Goal: Task Accomplishment & Management: Manage account settings

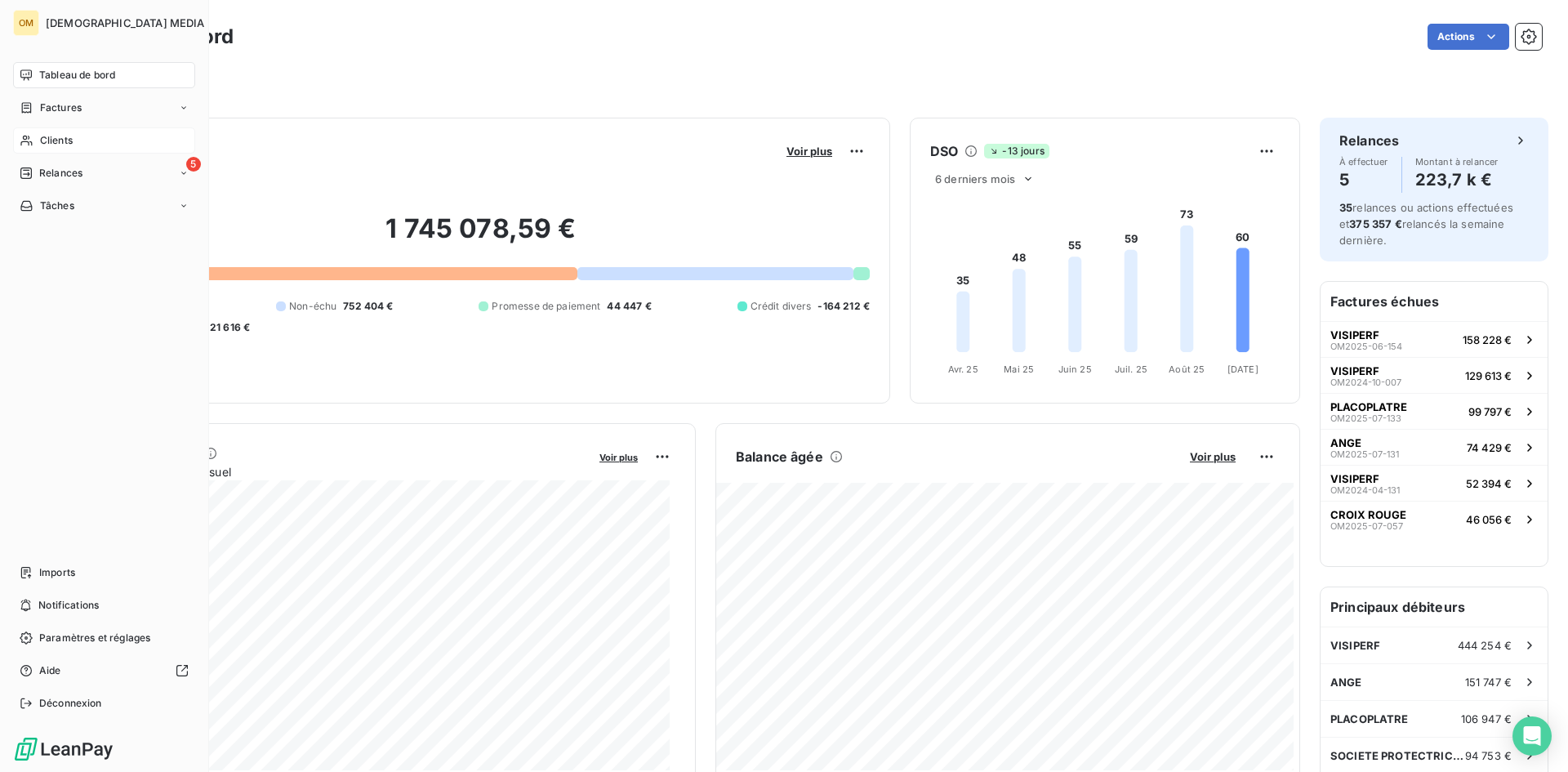
click at [46, 146] on span "Clients" at bounding box center [56, 140] width 32 height 15
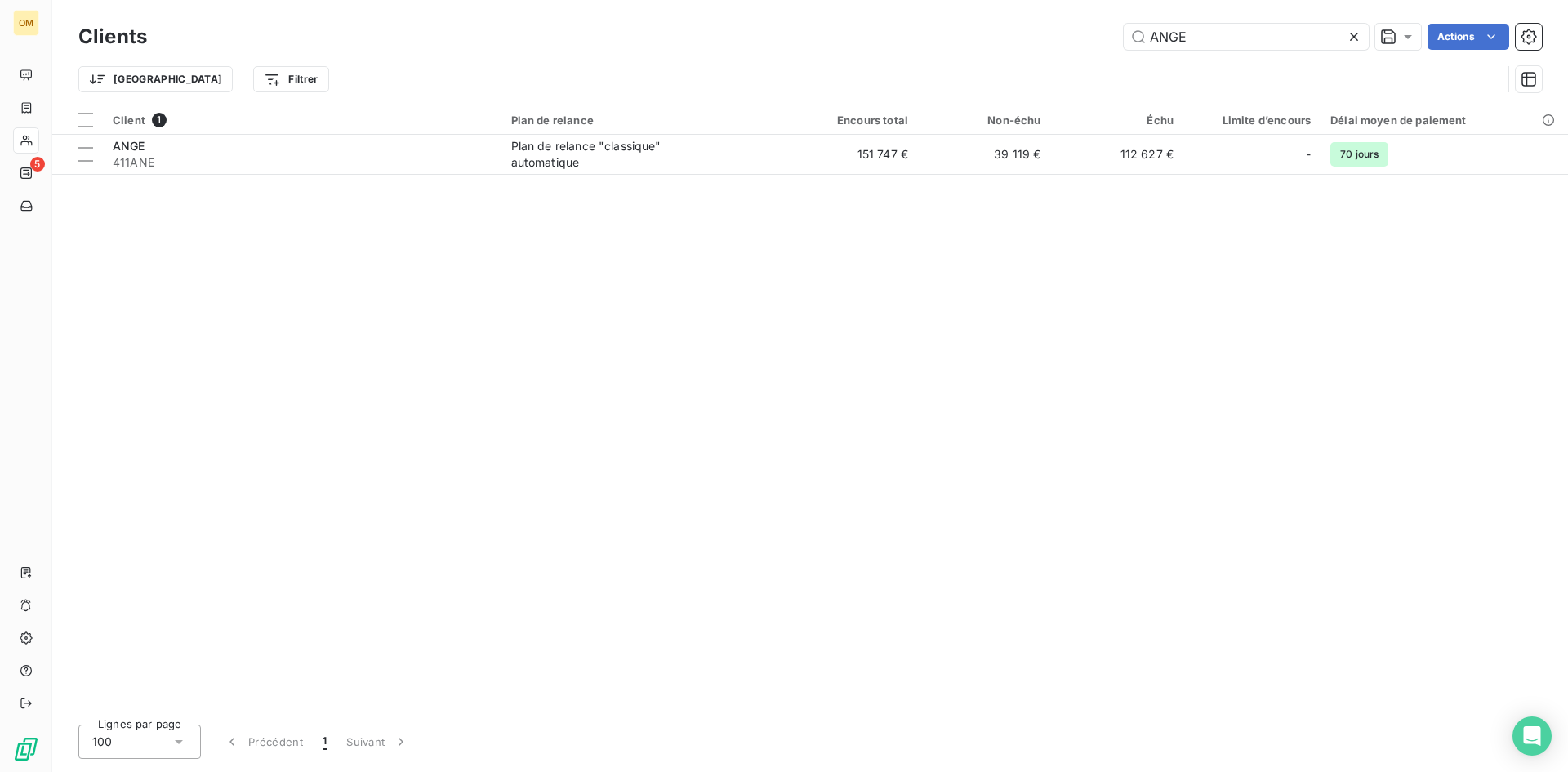
drag, startPoint x: 1225, startPoint y: 38, endPoint x: 1001, endPoint y: 58, distance: 224.9
click at [994, 57] on div "Clients ANGE Actions Trier Filtrer" at bounding box center [810, 61] width 1463 height 85
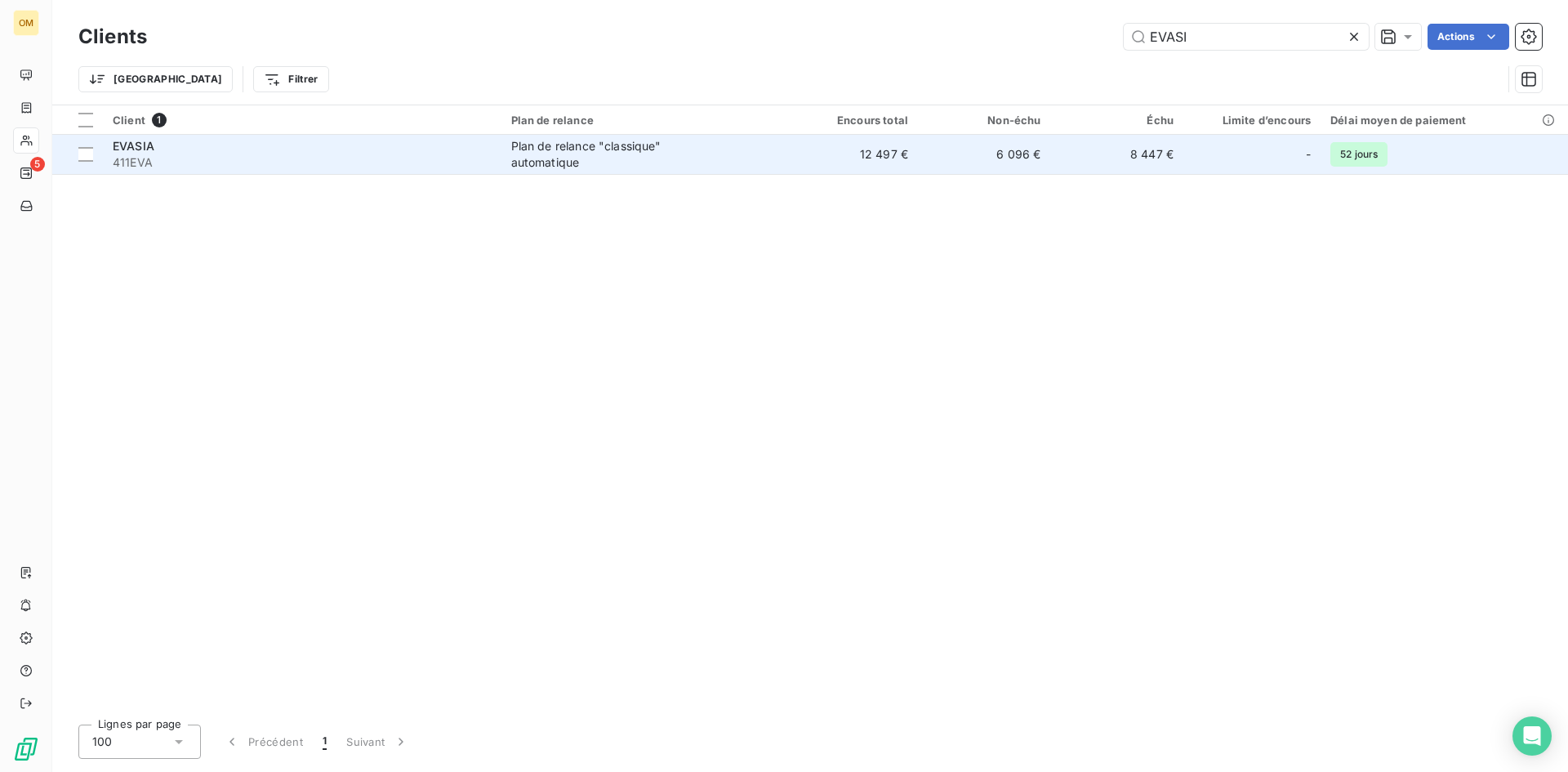
type input "EVASI"
click at [743, 155] on span "Plan de relance "classique" automatique" at bounding box center [643, 154] width 265 height 32
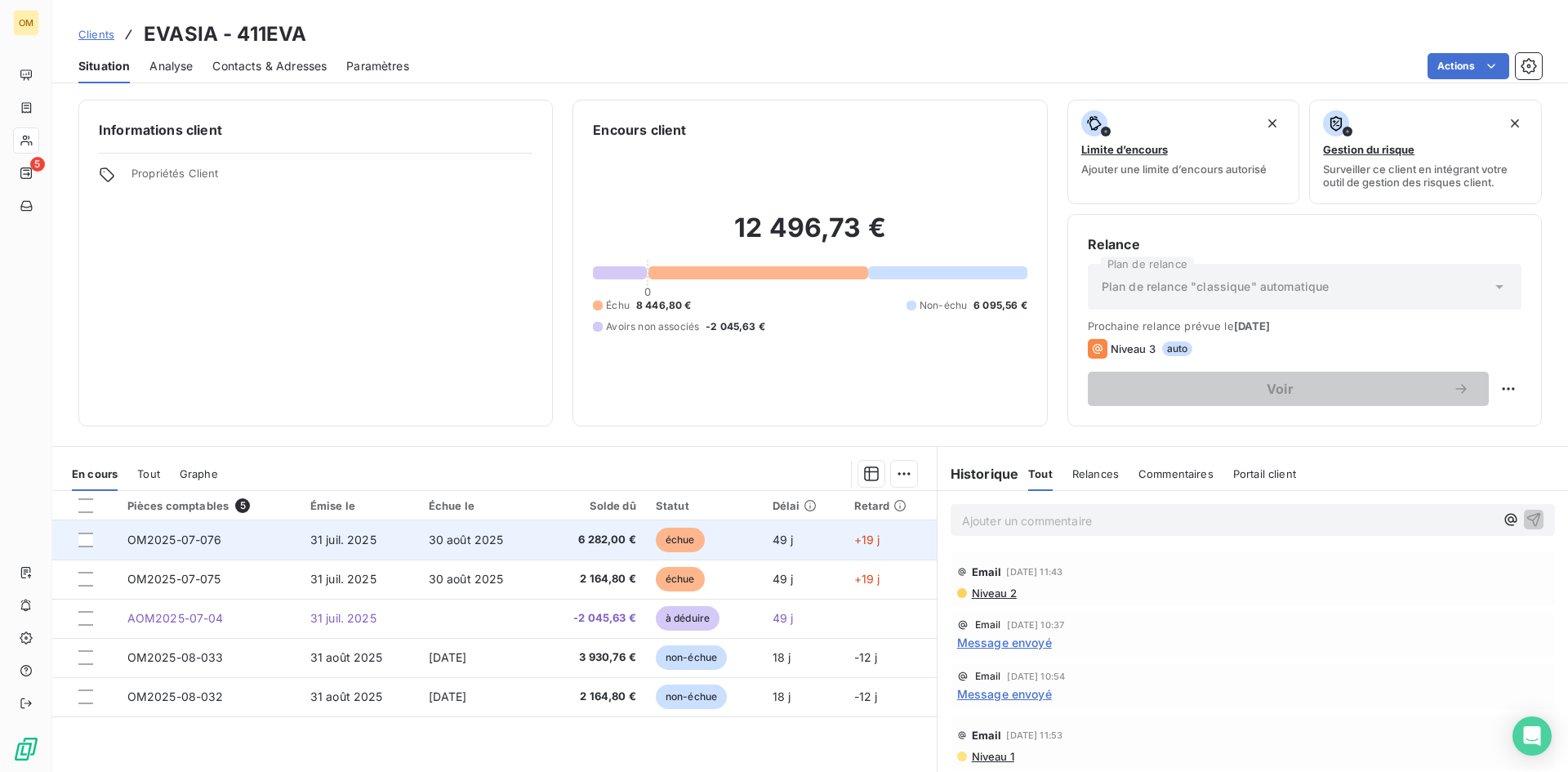
click at [740, 541] on td "échue" at bounding box center [705, 540] width 117 height 39
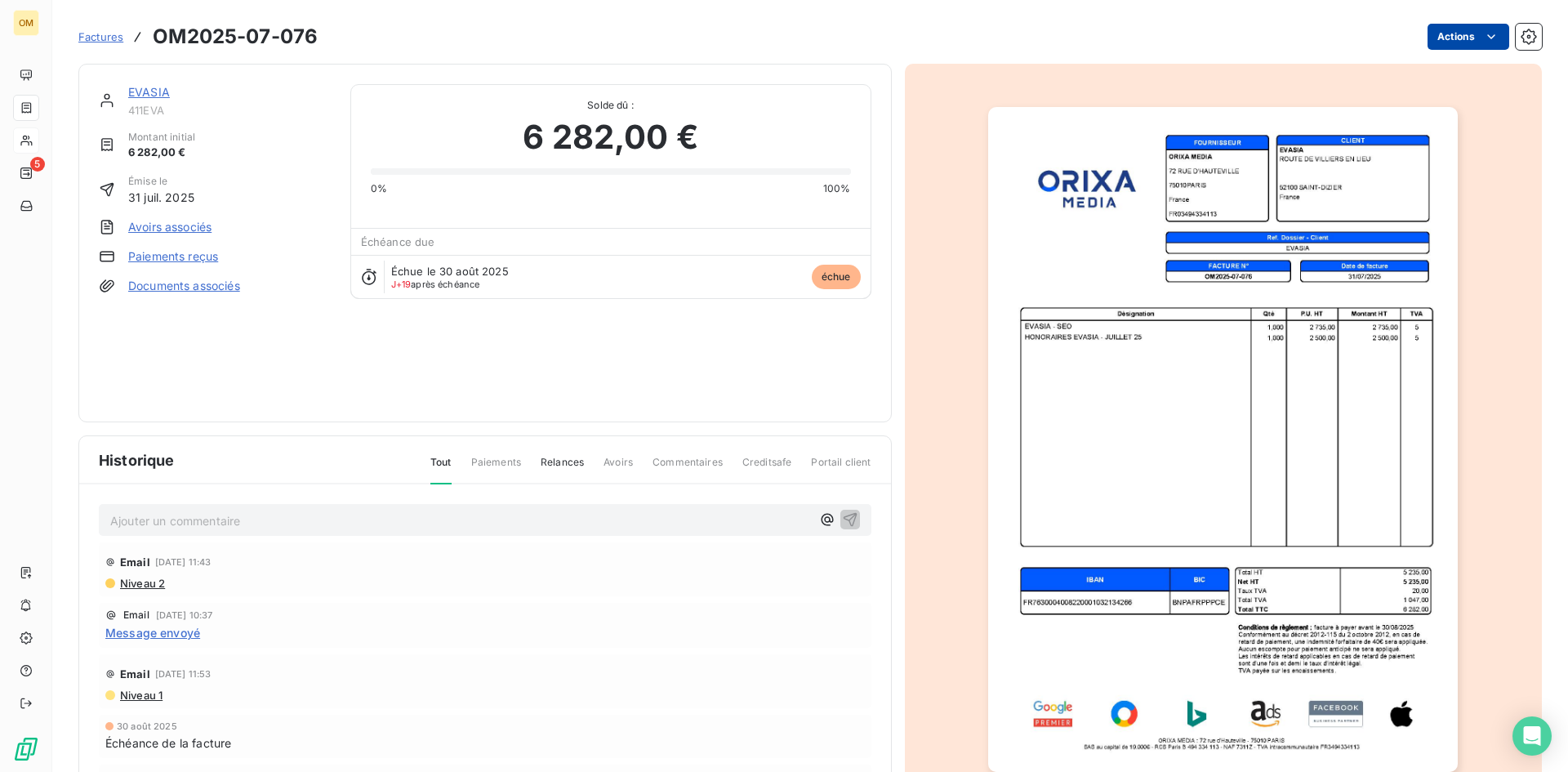
click at [1447, 29] on html "OM 5 Factures OM2025-07-076 Actions EVASIA 411EVA Montant initial 6 282,00 € Ém…" at bounding box center [784, 386] width 1568 height 772
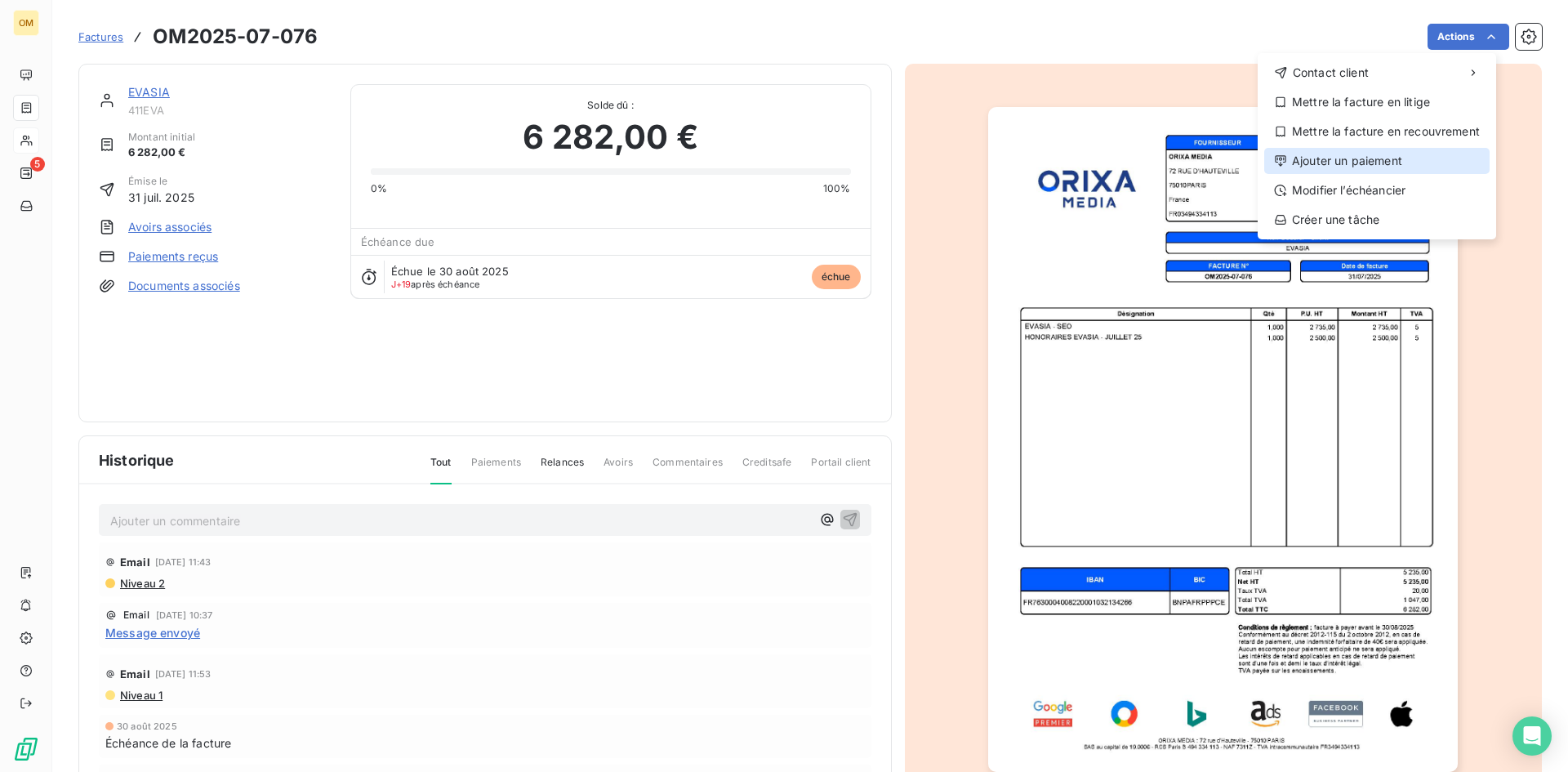
click at [1379, 169] on div "Ajouter un paiement" at bounding box center [1377, 161] width 225 height 26
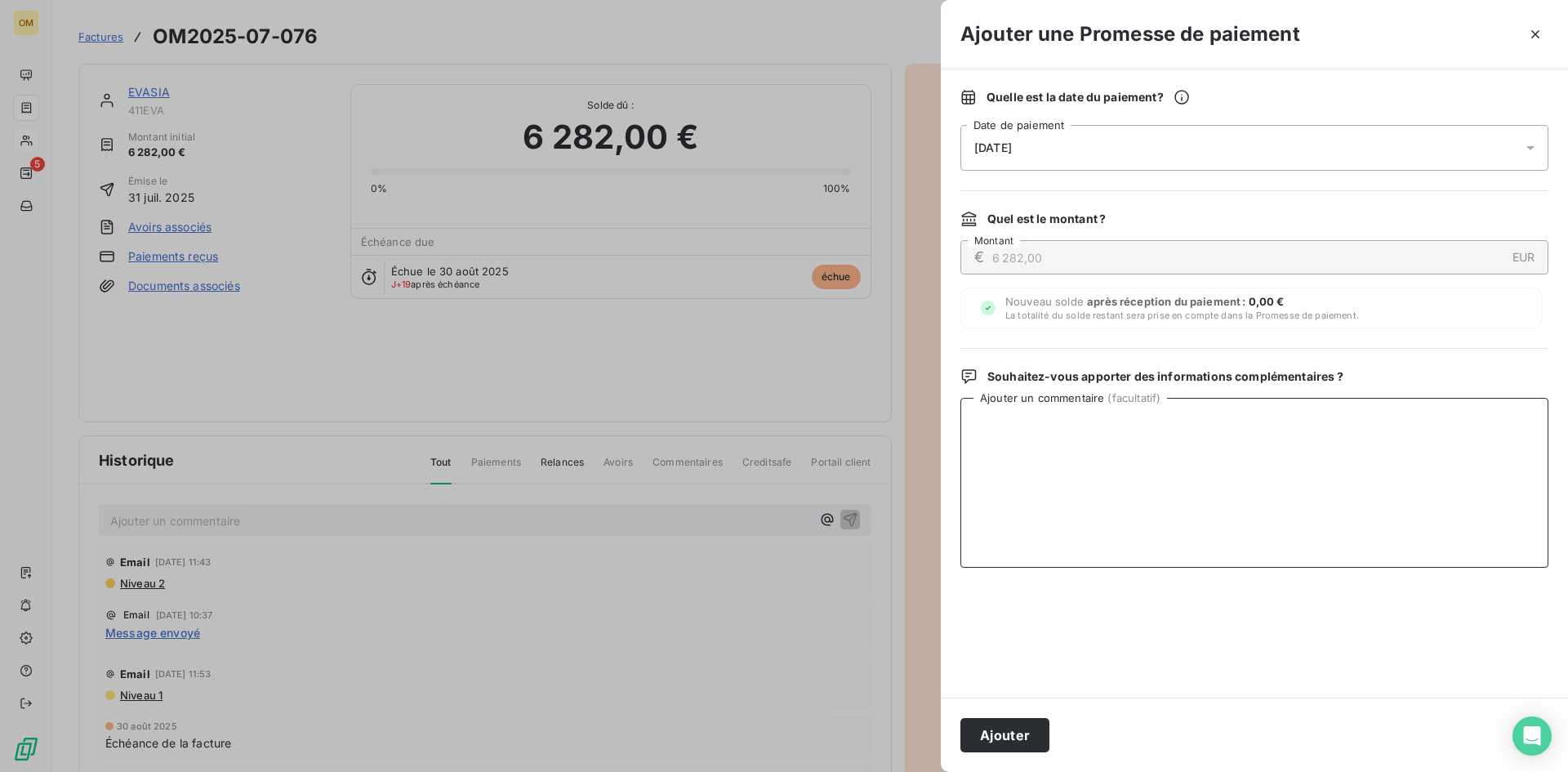
click at [1125, 436] on textarea "Ajouter un commentaire ( facultatif )" at bounding box center [1255, 483] width 588 height 170
drag, startPoint x: 1124, startPoint y: 440, endPoint x: 813, endPoint y: 421, distance: 311.6
click at [813, 771] on div "Ajouter une Promesse de paiement Quelle est la date du paiement ? [DATE] Date d…" at bounding box center [784, 772] width 1568 height 0
type textarea "VIRT BNP LE 19/09"
click at [1026, 732] on button "Ajouter" at bounding box center [1005, 734] width 89 height 34
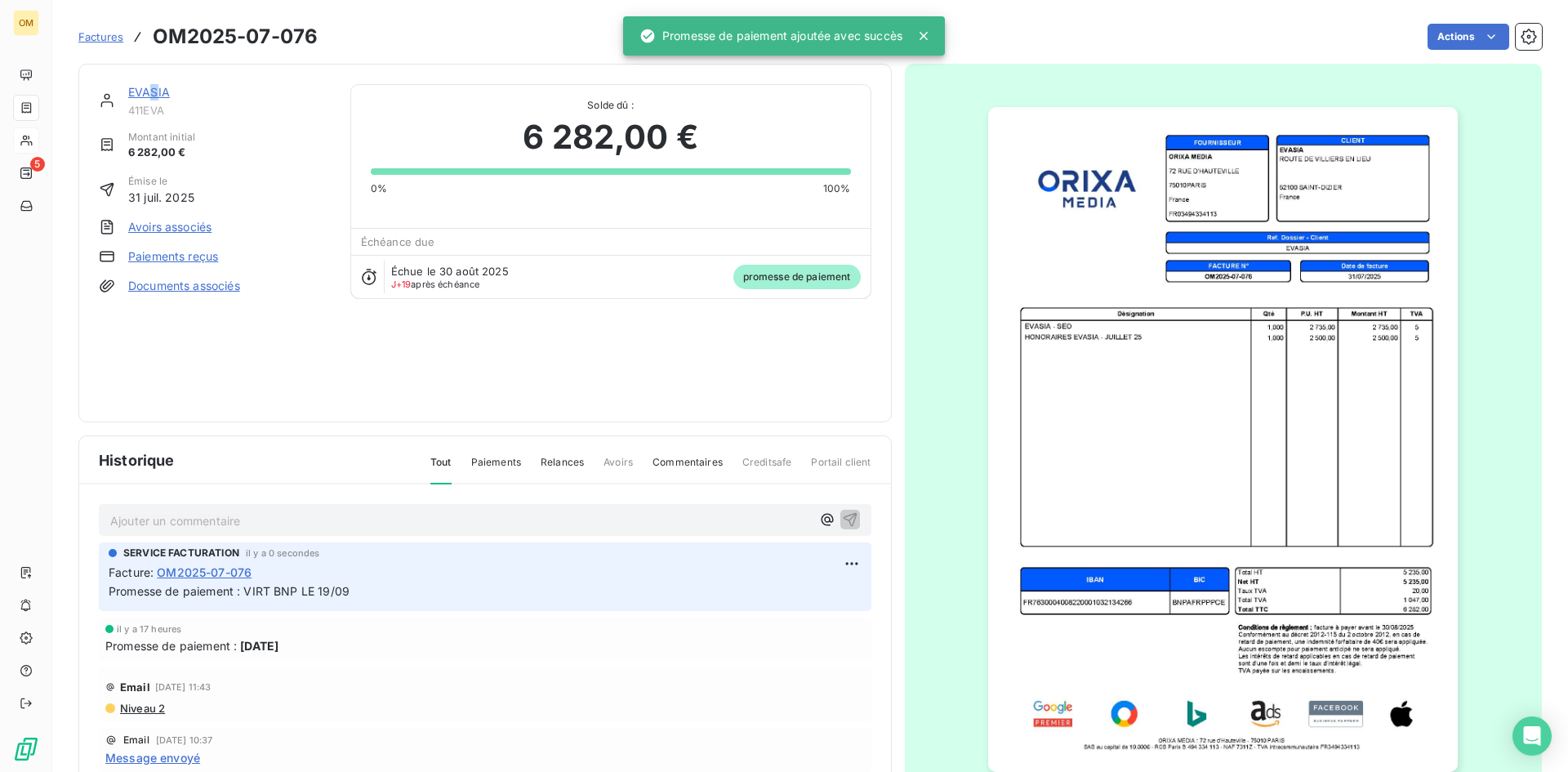
click at [152, 90] on link "EVASIA" at bounding box center [149, 92] width 42 height 14
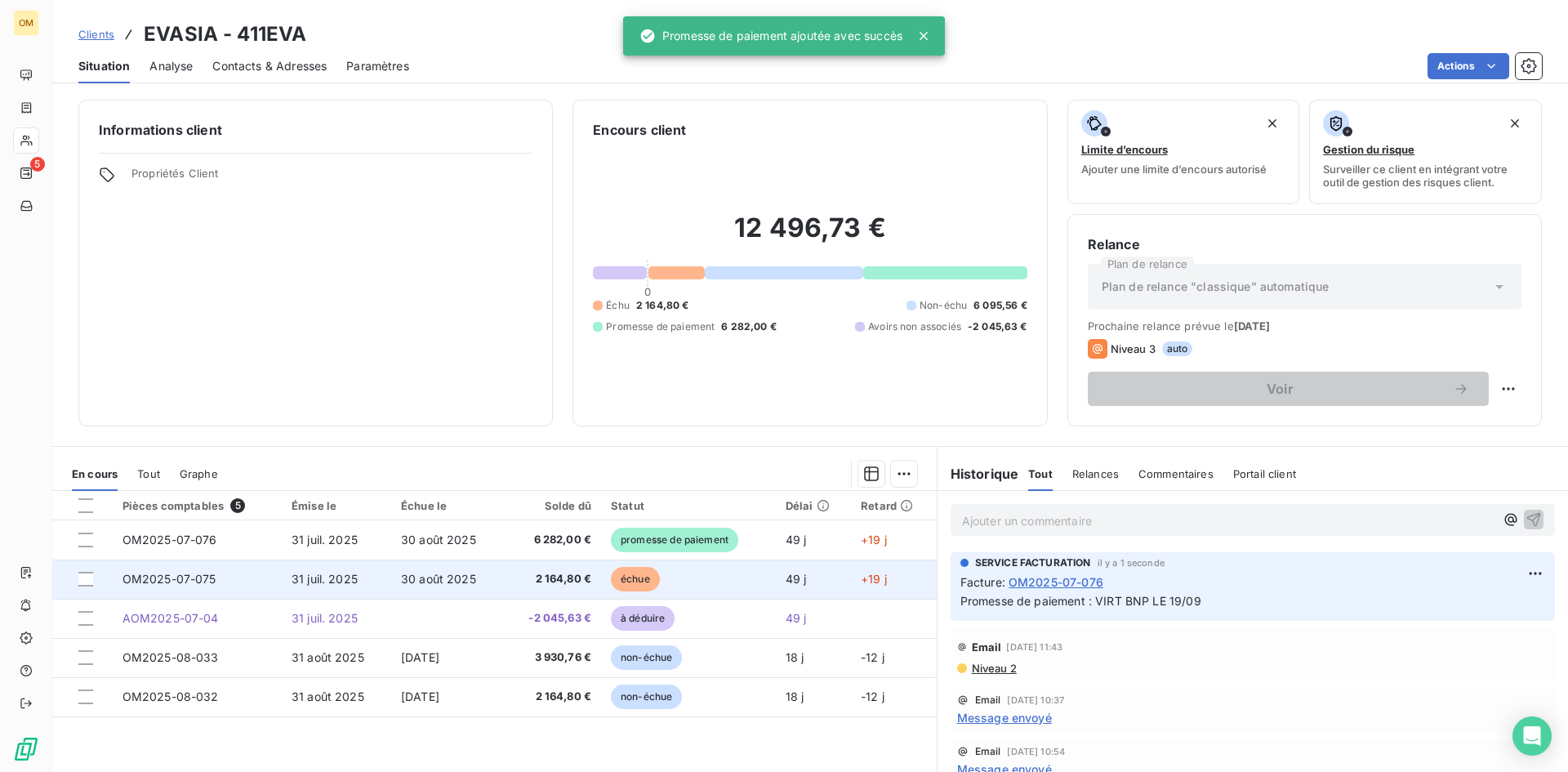
click at [692, 583] on td "échue" at bounding box center [689, 579] width 175 height 39
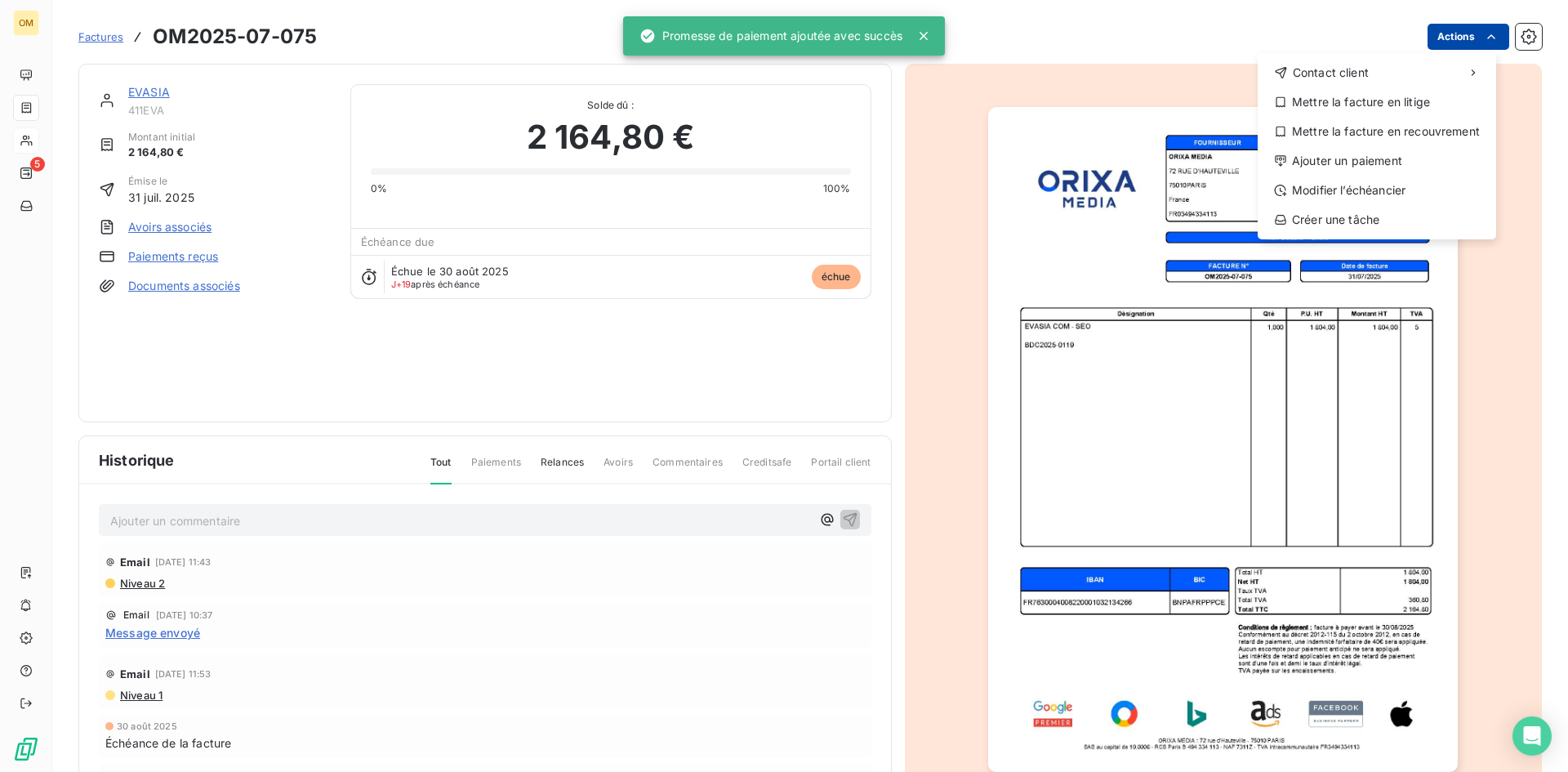
click at [1443, 31] on html "OM 5 Factures OM2025-07-075 Actions Contact client Mettre la facture en litige …" at bounding box center [784, 386] width 1568 height 772
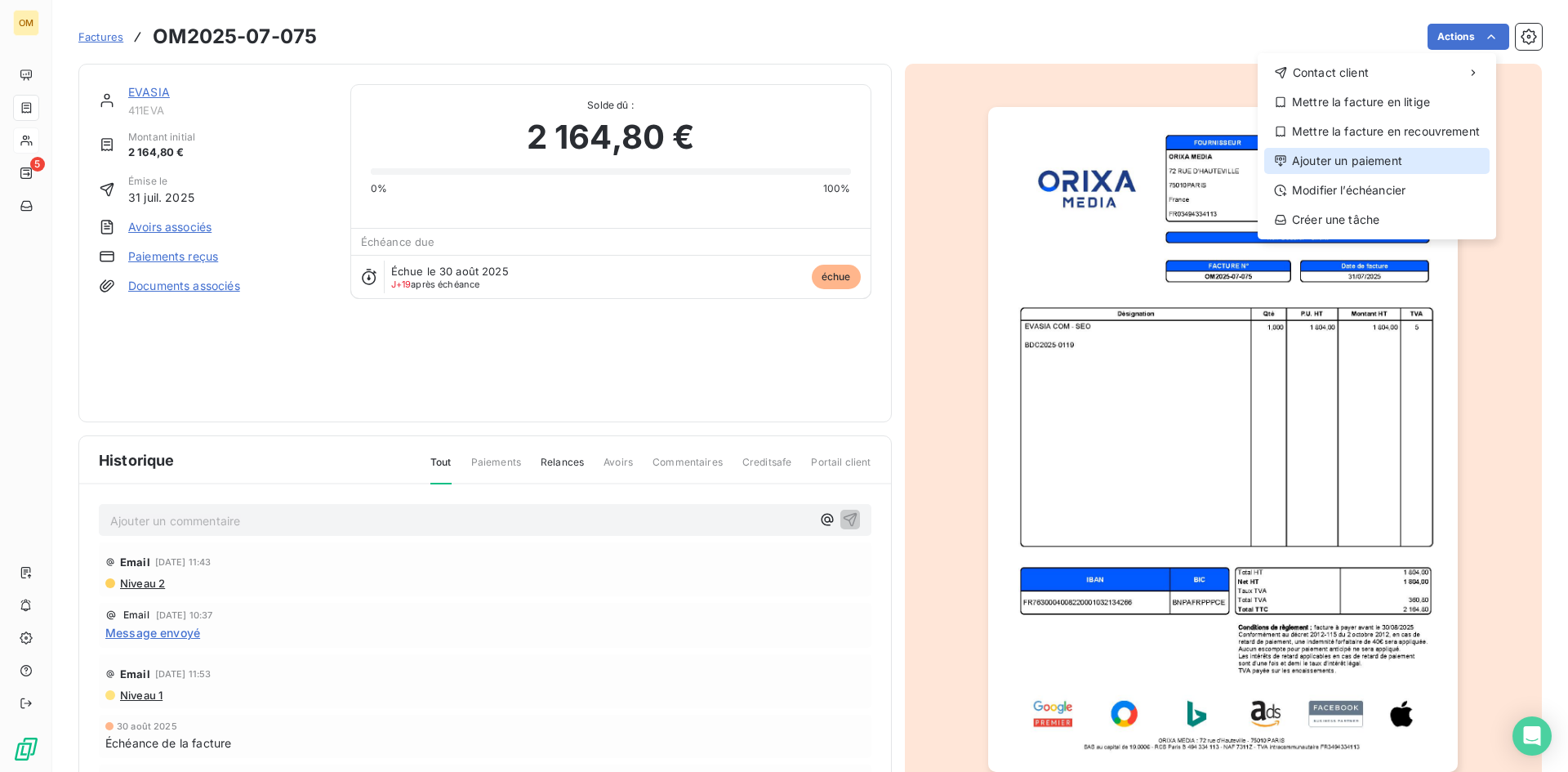
click at [1377, 167] on div "Ajouter un paiement" at bounding box center [1377, 161] width 225 height 26
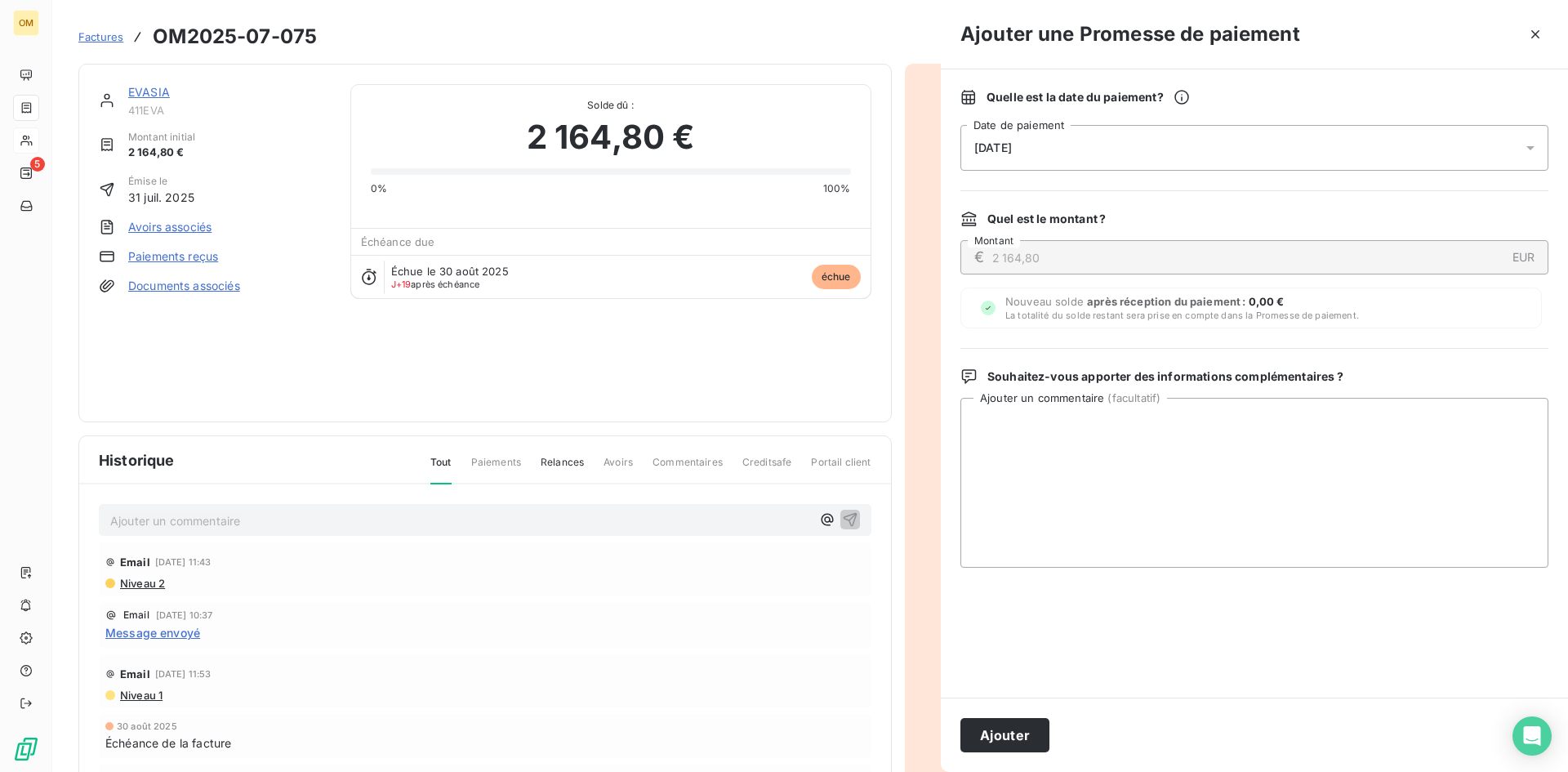
drag, startPoint x: 1283, startPoint y: 382, endPoint x: 1277, endPoint y: 392, distance: 11.7
click at [1282, 383] on span "Souhaitez-vous apporter des informations complémentaires ?" at bounding box center [1166, 376] width 356 height 17
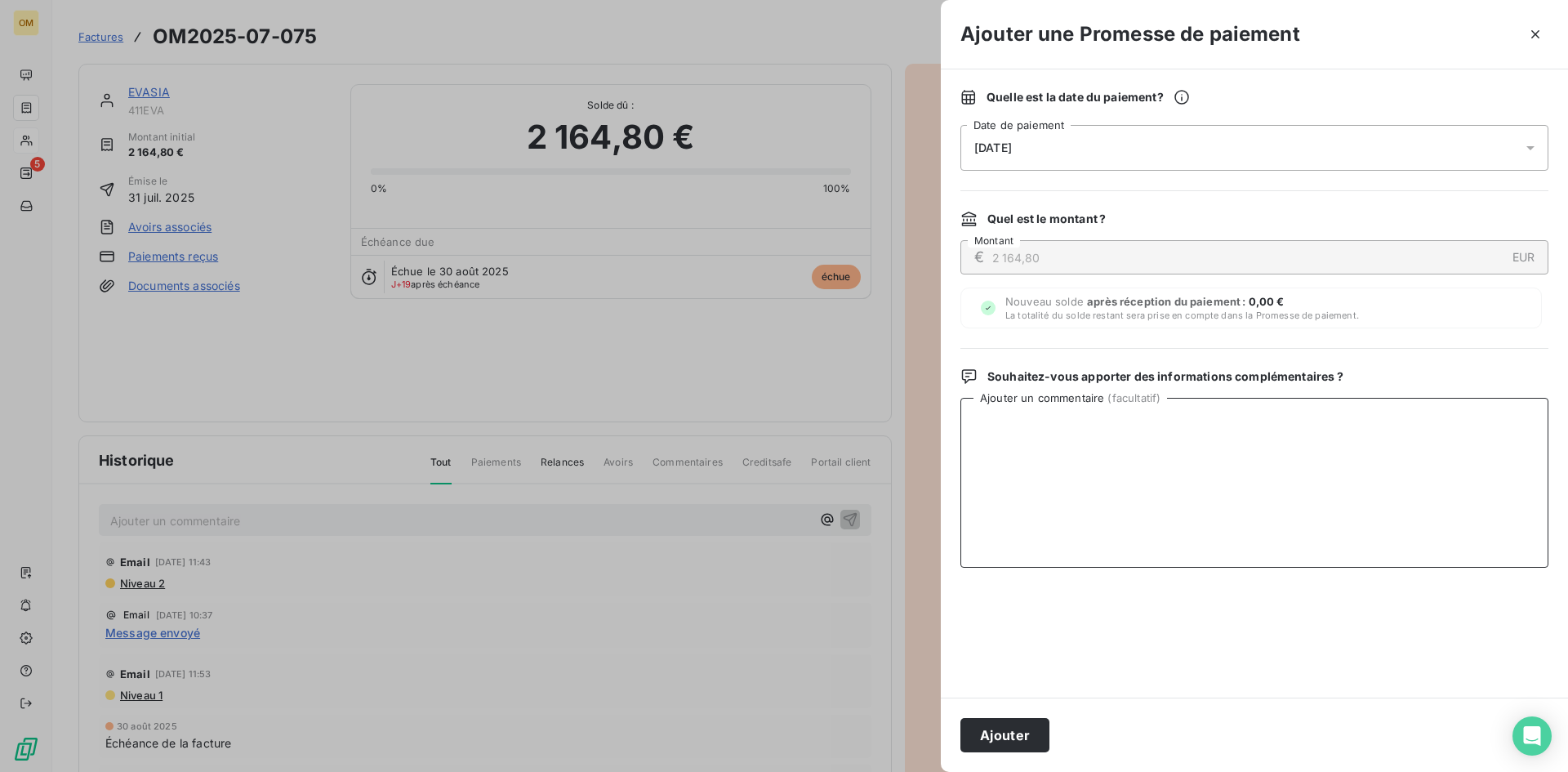
click at [1261, 424] on textarea "Ajouter un commentaire ( facultatif )" at bounding box center [1255, 483] width 588 height 170
paste textarea "VIRT BNP LE 19/09"
type textarea "VIRT BNP LE 19/09"
click at [1037, 749] on button "Ajouter" at bounding box center [1005, 734] width 89 height 34
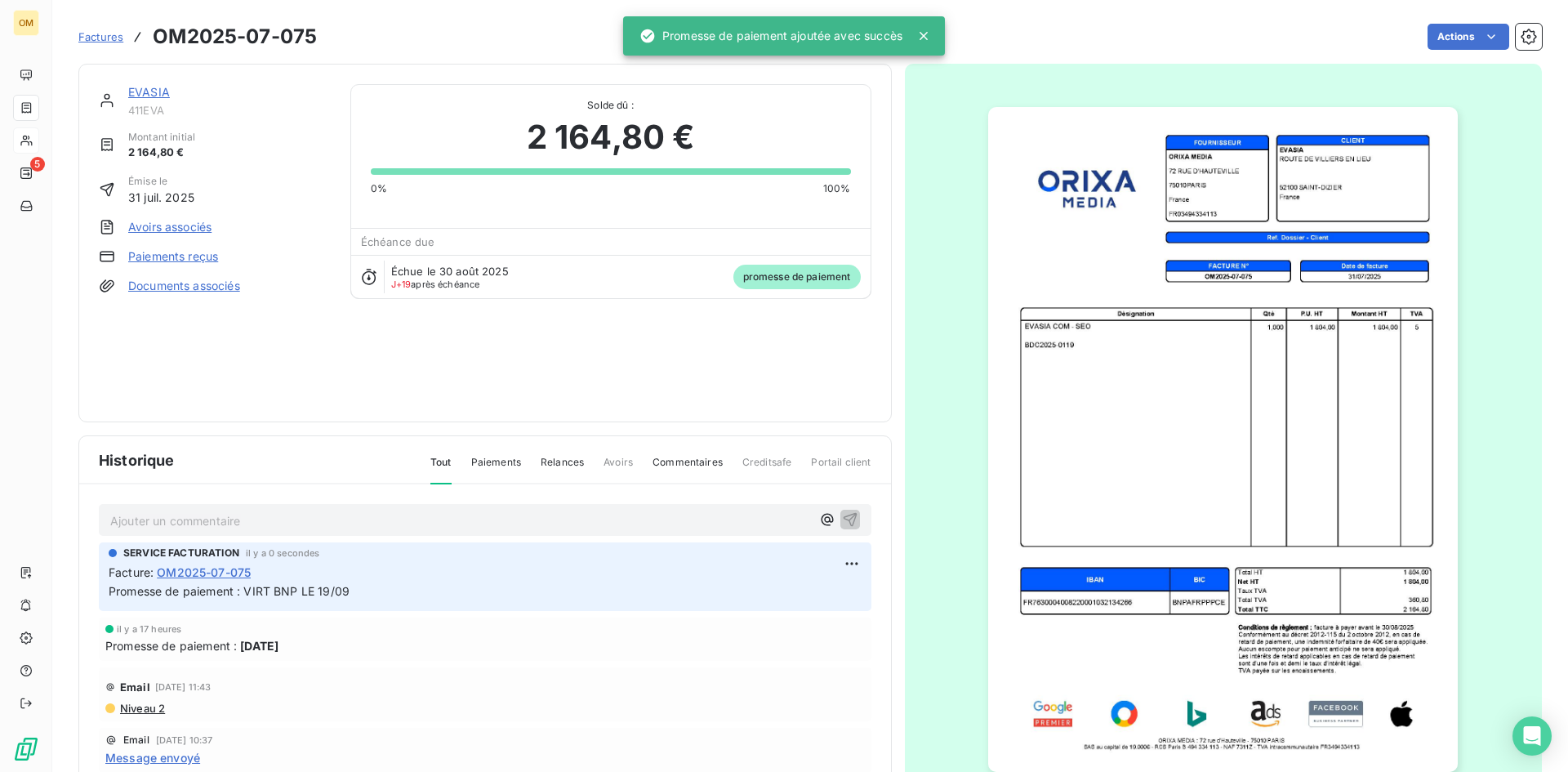
click at [141, 90] on link "EVASIA" at bounding box center [149, 92] width 42 height 14
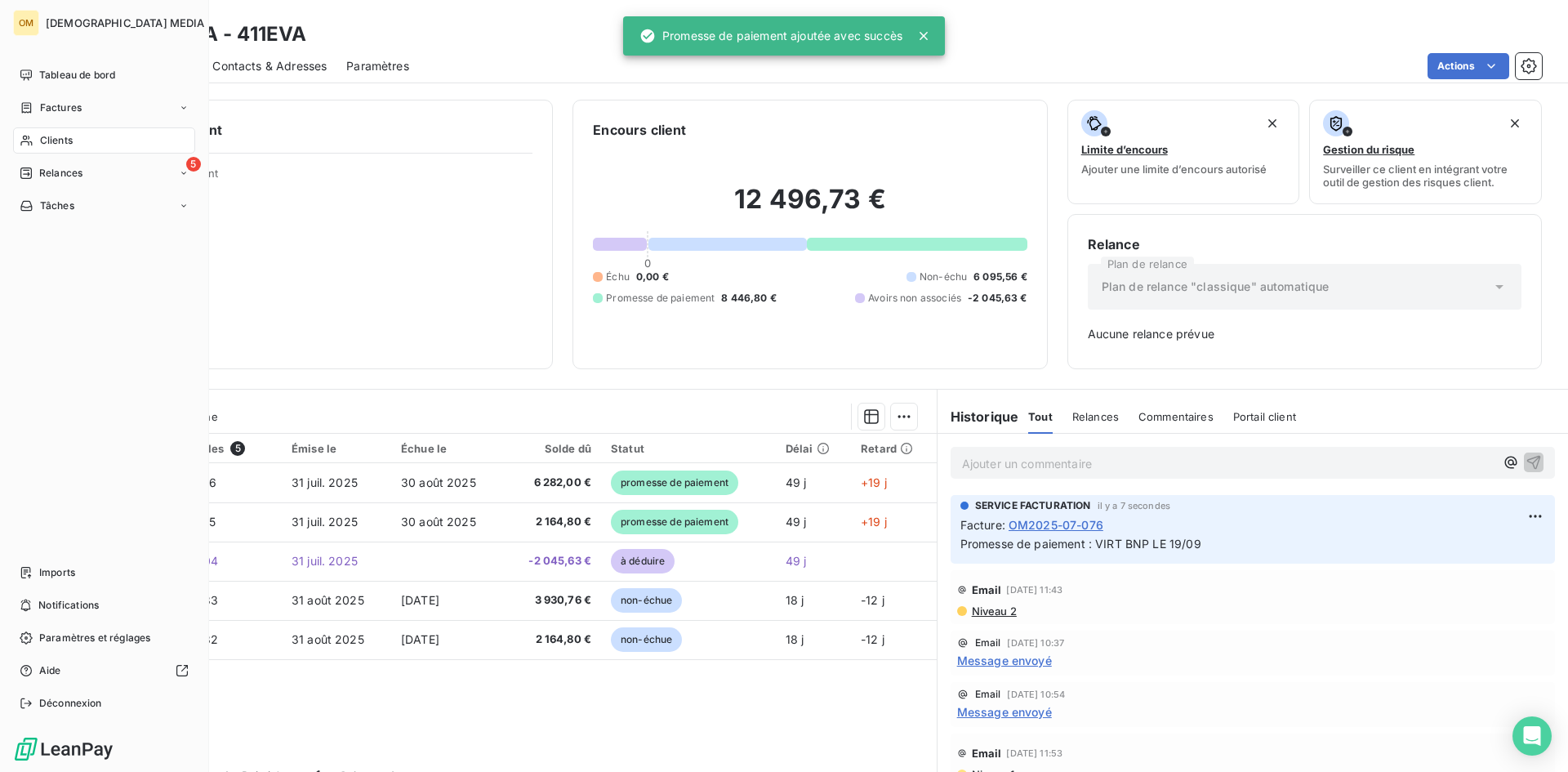
drag, startPoint x: 48, startPoint y: 141, endPoint x: 123, endPoint y: 141, distance: 75.0
click at [48, 141] on span "Clients" at bounding box center [56, 140] width 32 height 15
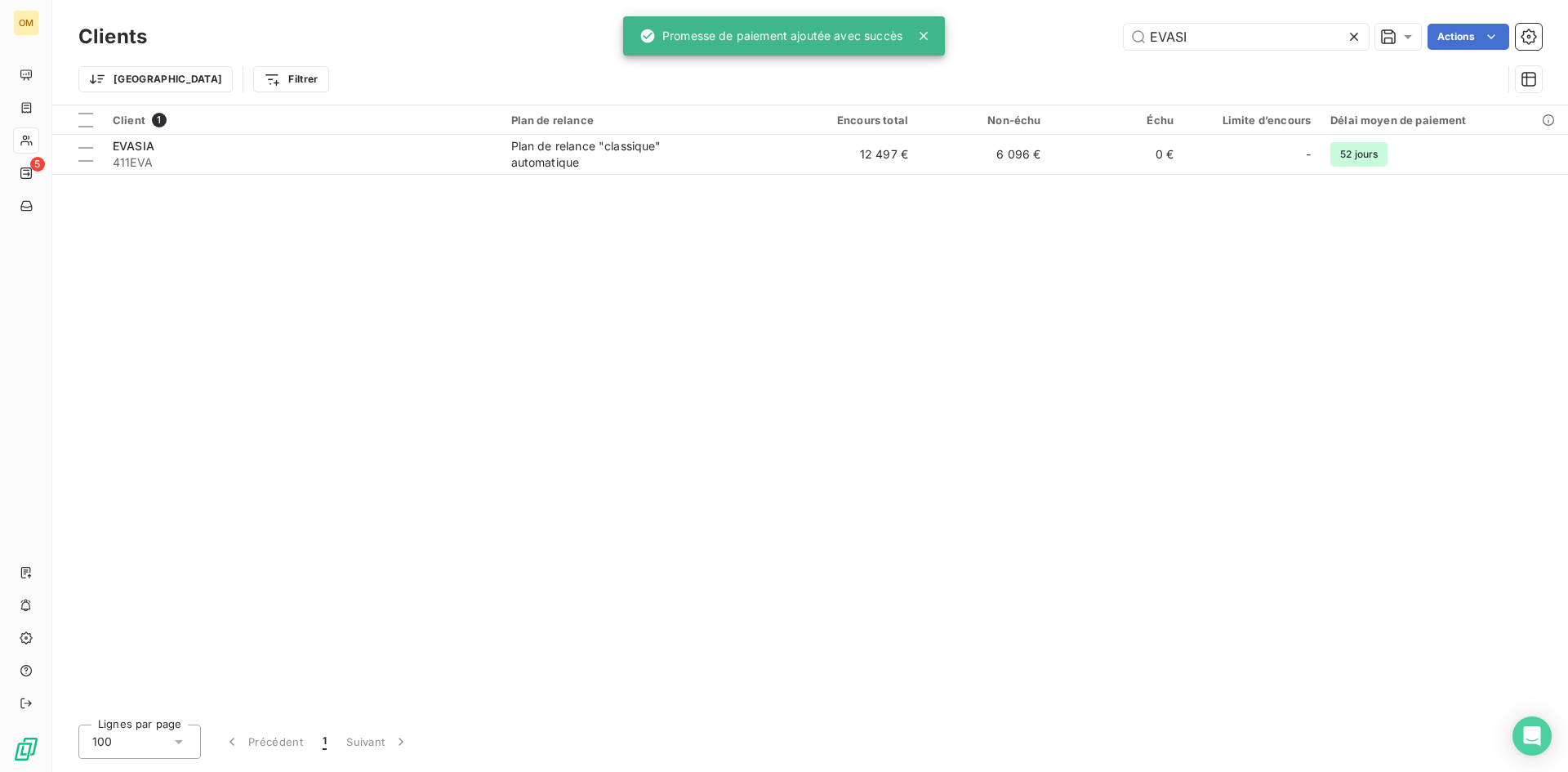
drag, startPoint x: 1272, startPoint y: 34, endPoint x: 719, endPoint y: 47, distance: 553.2
click at [730, 47] on div "OM 5 Clients EVASI Actions Trier Filtrer Client 1 Plan de relance Encours total…" at bounding box center [784, 386] width 1568 height 772
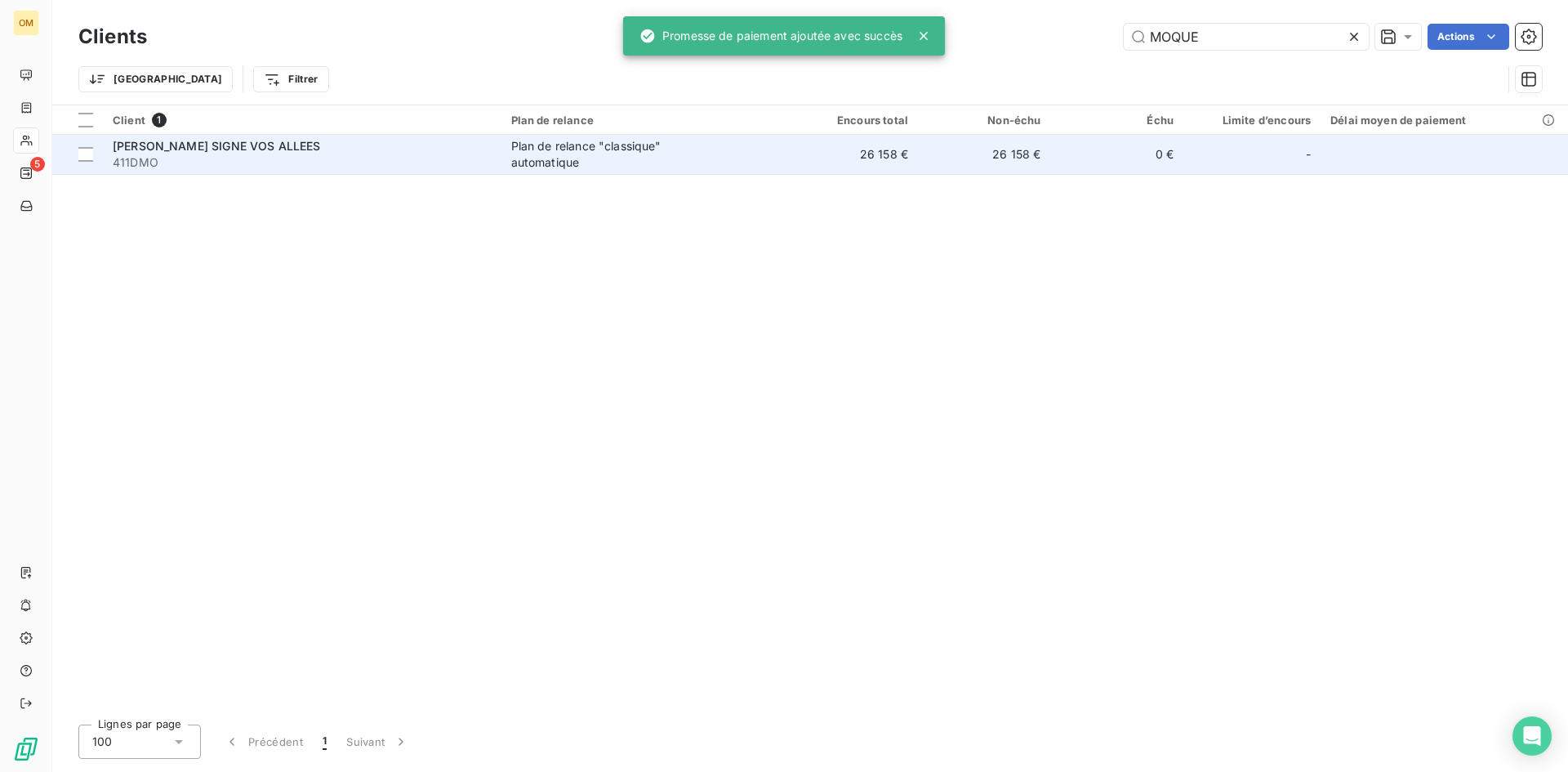
type input "MOQUE"
click at [717, 146] on span "Plan de relance "classique" automatique" at bounding box center [643, 154] width 265 height 32
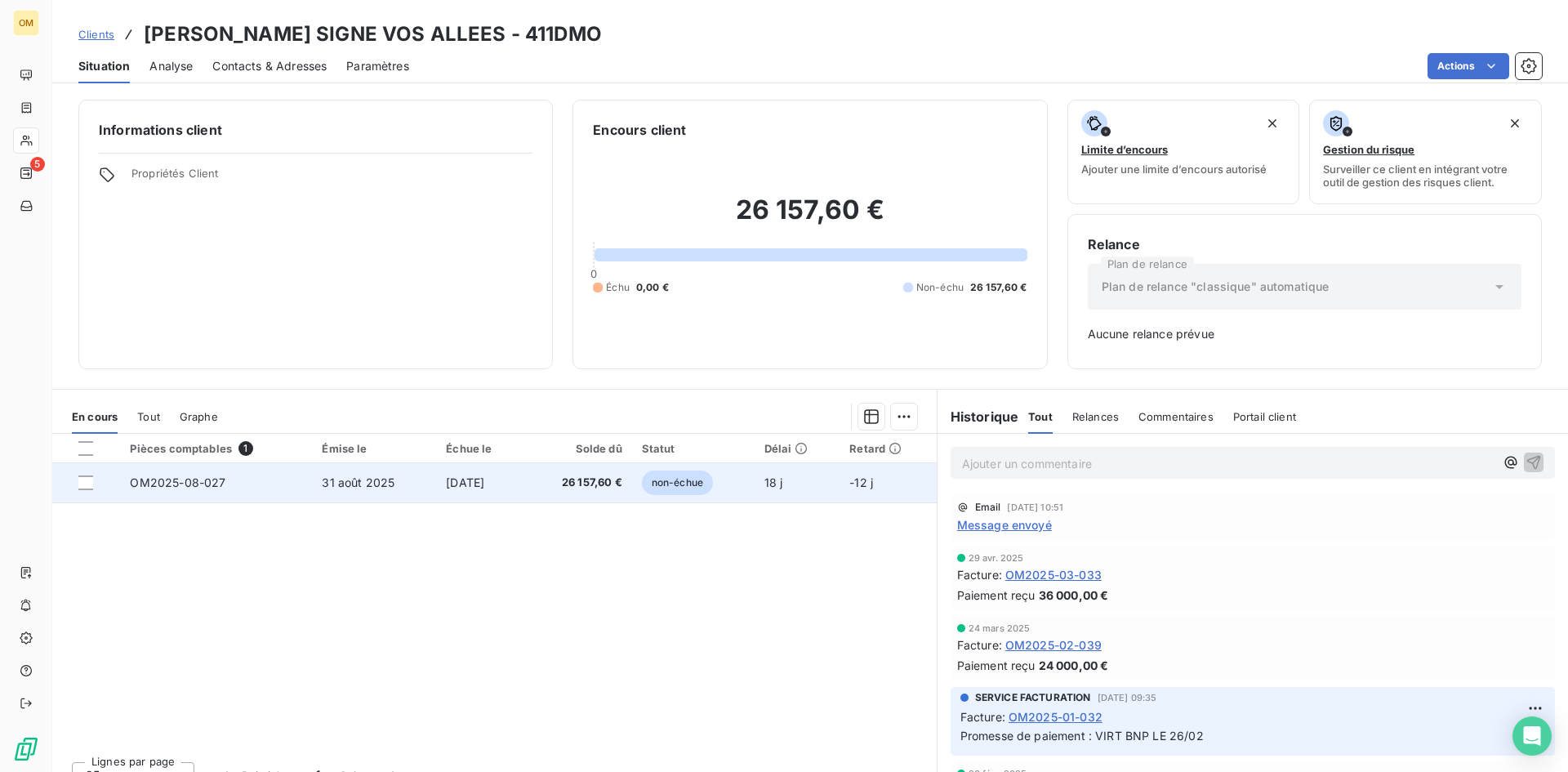
click at [374, 485] on span "31 août 2025" at bounding box center [358, 482] width 72 height 14
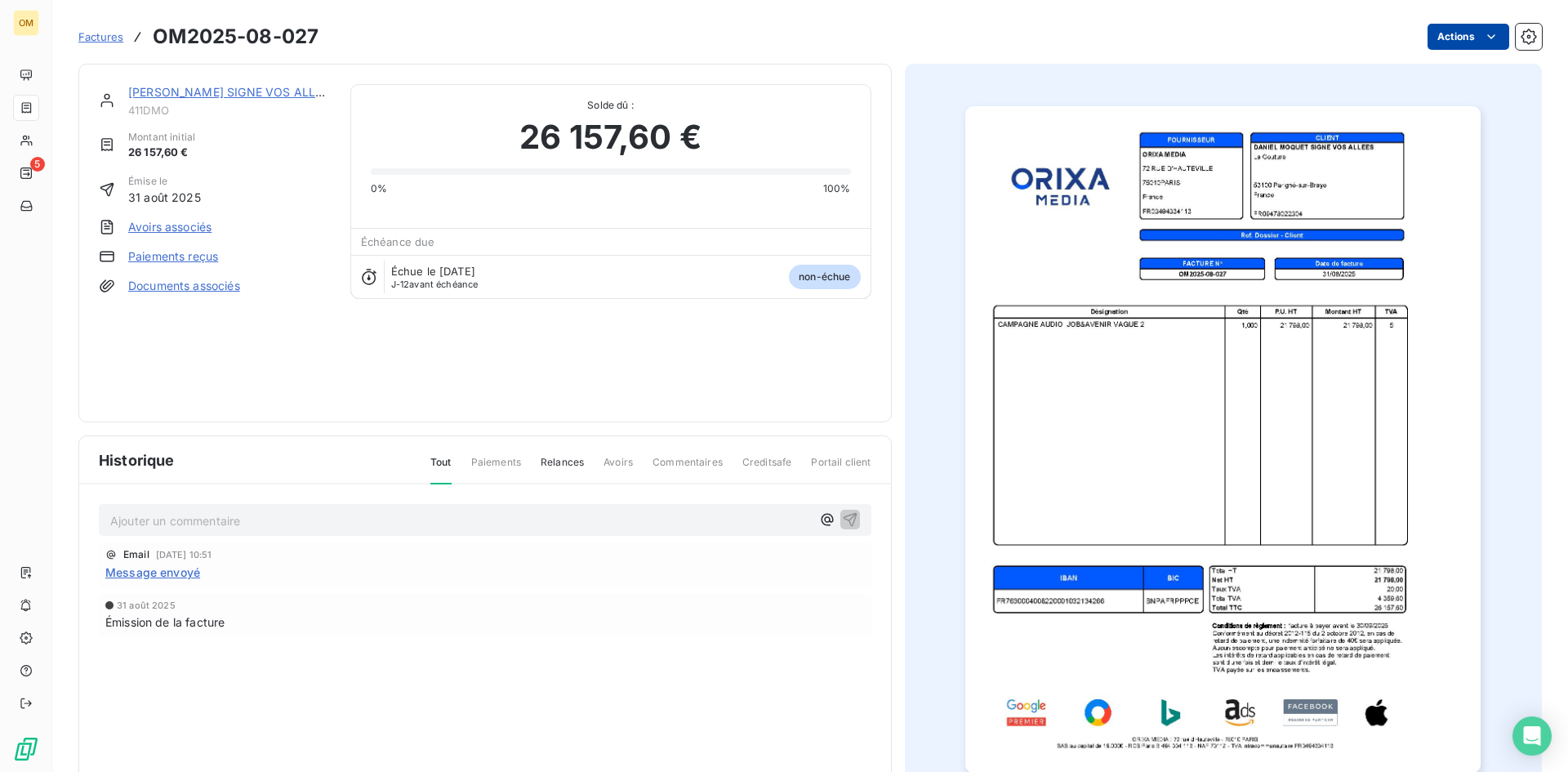
click at [1457, 36] on html "OM 5 Factures OM2025-08-027 Actions [PERSON_NAME] SIGNE VOS ALLEES 411DMO Monta…" at bounding box center [784, 386] width 1568 height 772
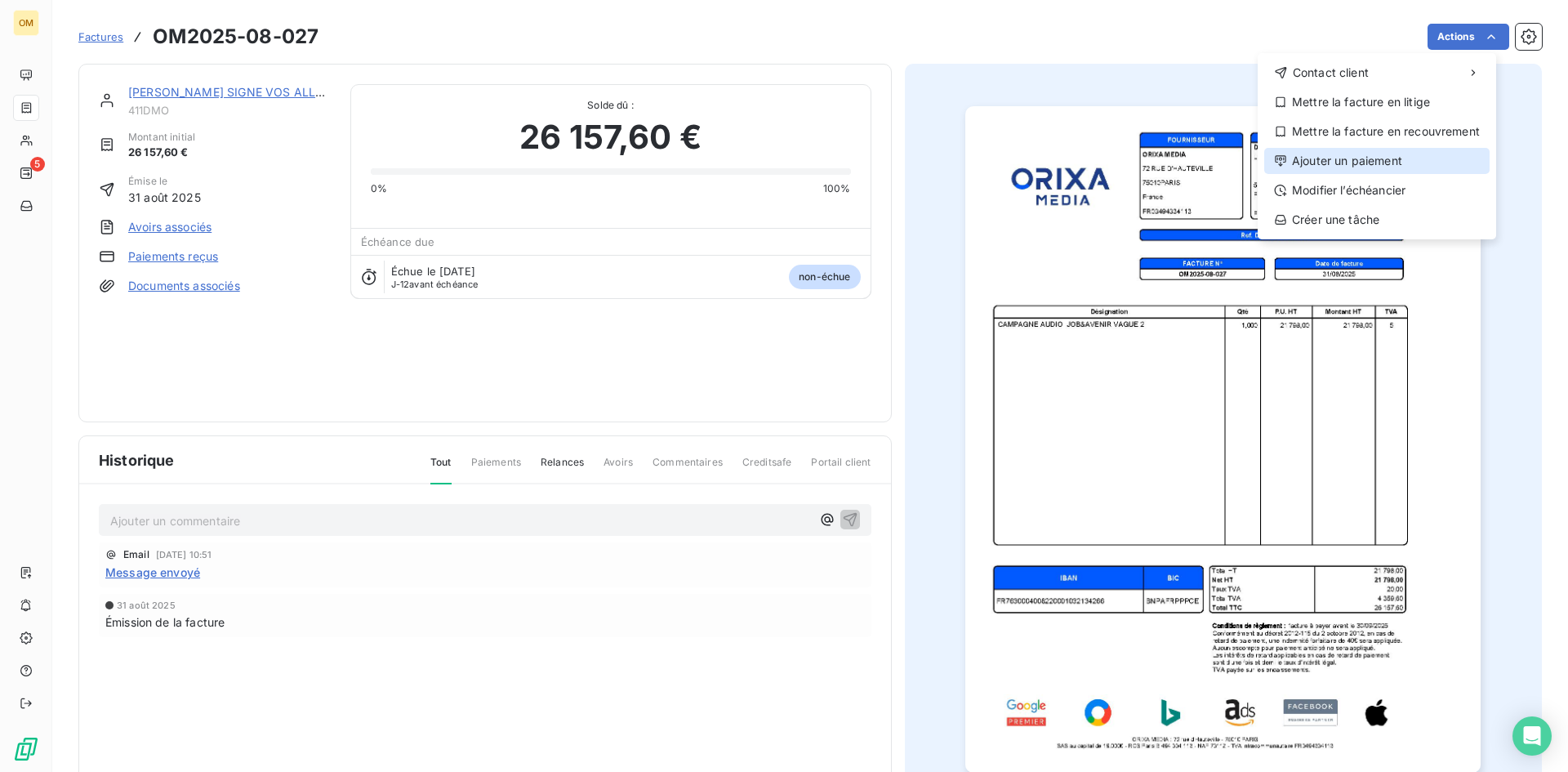
click at [1401, 154] on div "Ajouter un paiement" at bounding box center [1377, 161] width 225 height 26
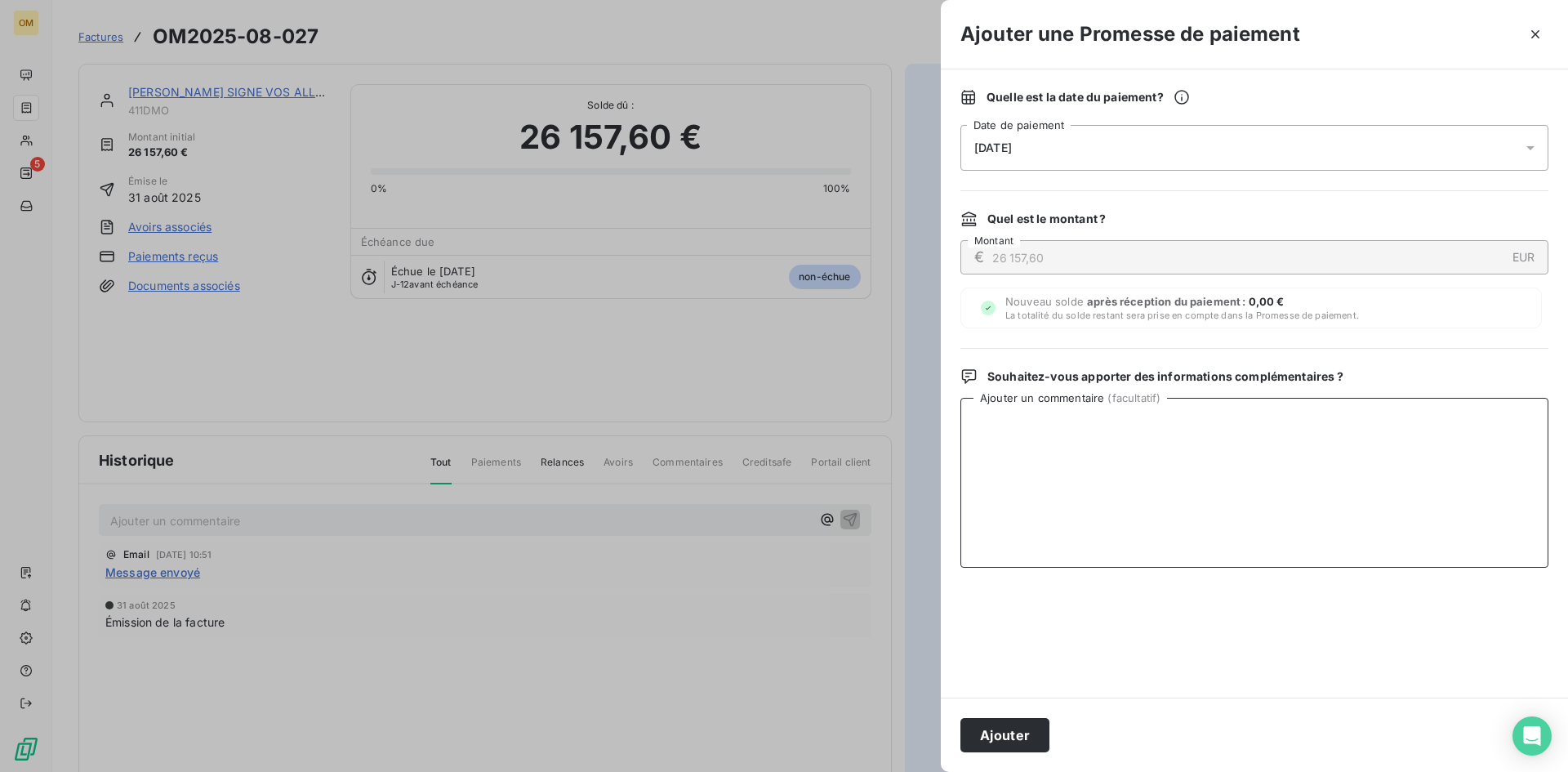
click at [1066, 430] on textarea "Ajouter un commentaire ( facultatif )" at bounding box center [1255, 483] width 588 height 170
paste textarea "VIRT BNP LE 19/09"
type textarea "VIRT BNP LE 19/09"
click at [1022, 721] on button "Ajouter" at bounding box center [1005, 734] width 89 height 34
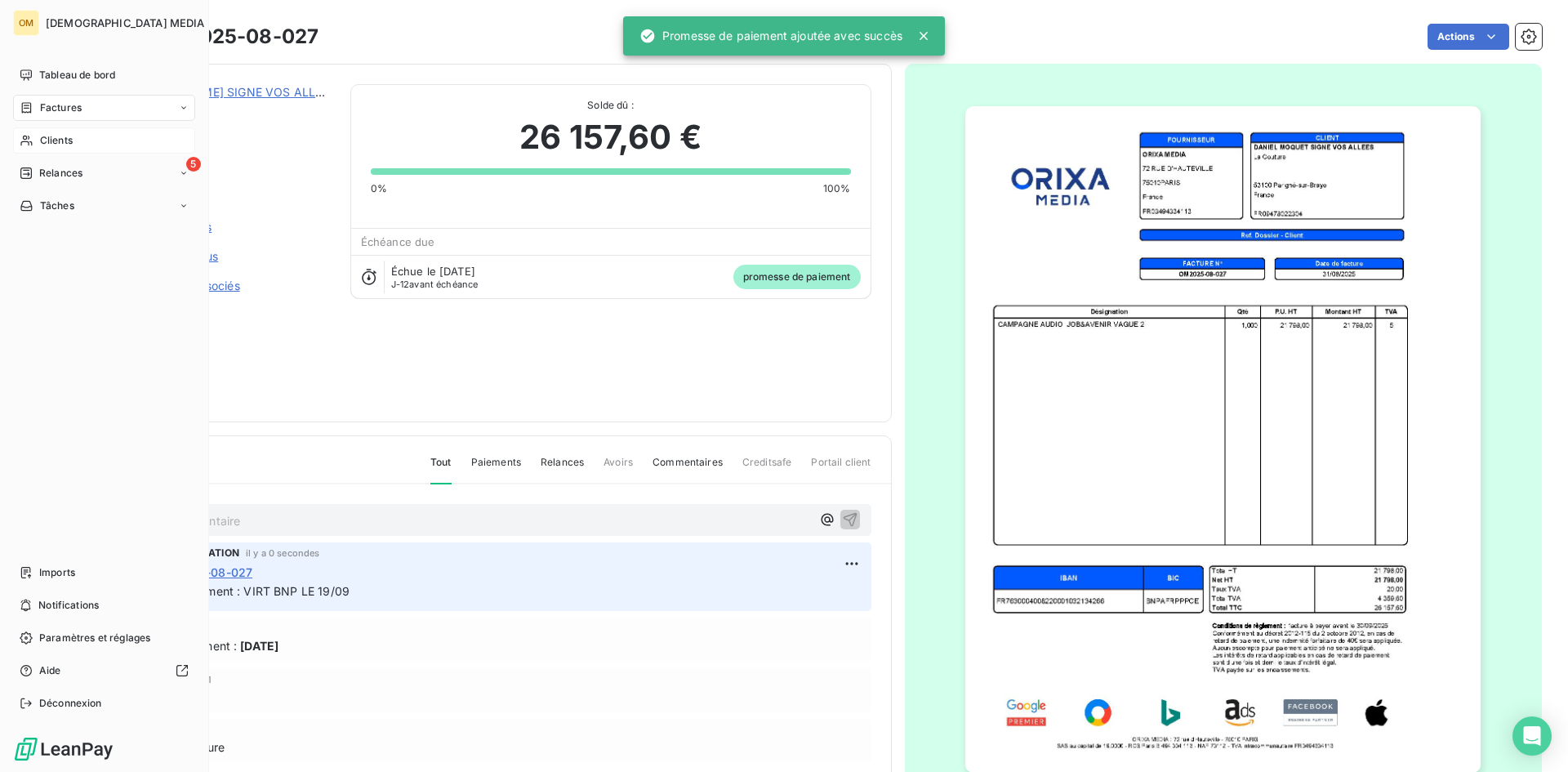
drag, startPoint x: 51, startPoint y: 146, endPoint x: 120, endPoint y: 143, distance: 69.1
click at [45, 144] on span "Clients" at bounding box center [56, 140] width 32 height 15
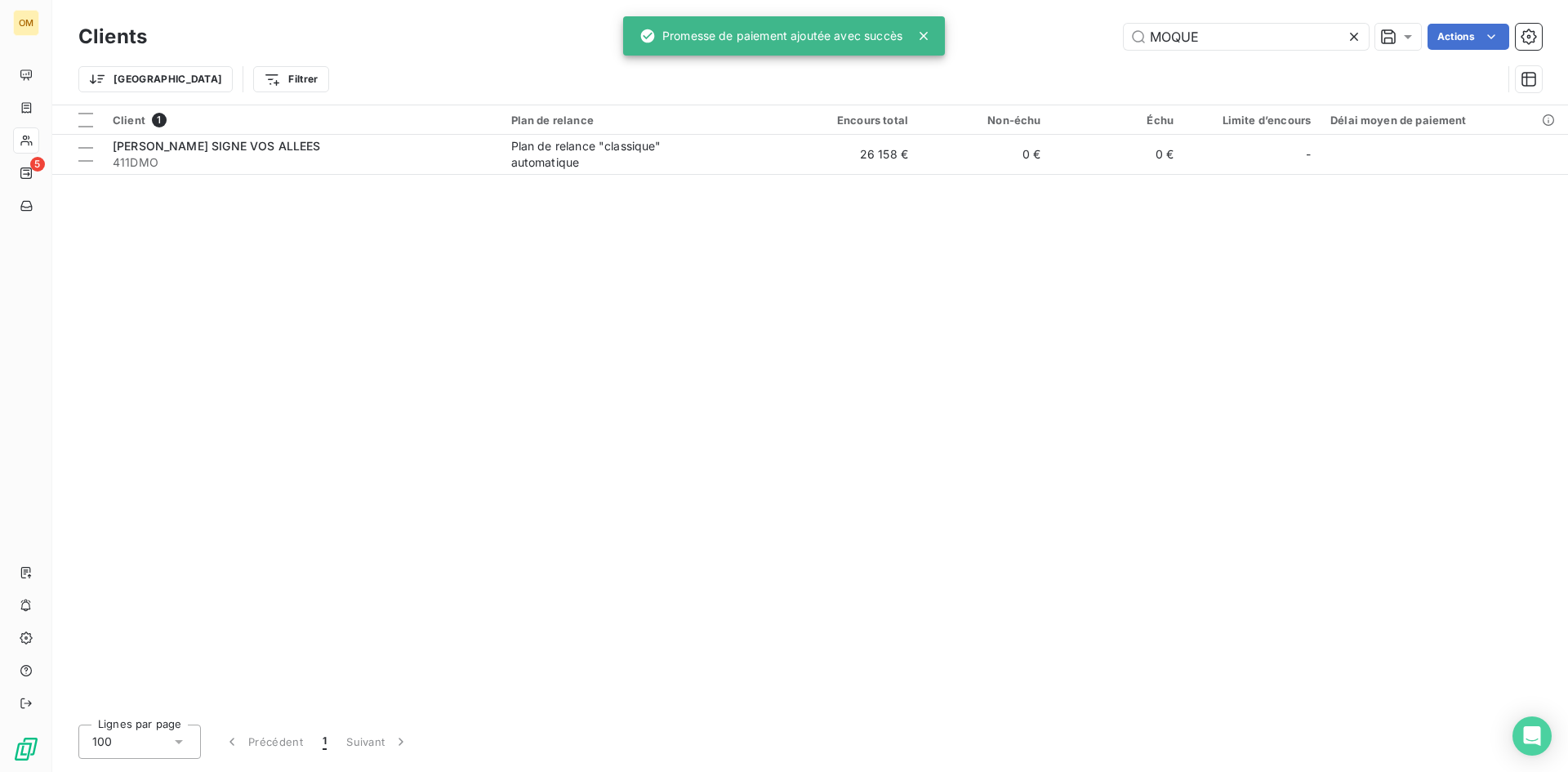
drag, startPoint x: 1242, startPoint y: 41, endPoint x: 894, endPoint y: 36, distance: 348.0
click at [900, 36] on div "OM 5 Clients MOQUE Actions Trier Filtrer Client 1 Plan de relance Encours total…" at bounding box center [784, 386] width 1568 height 772
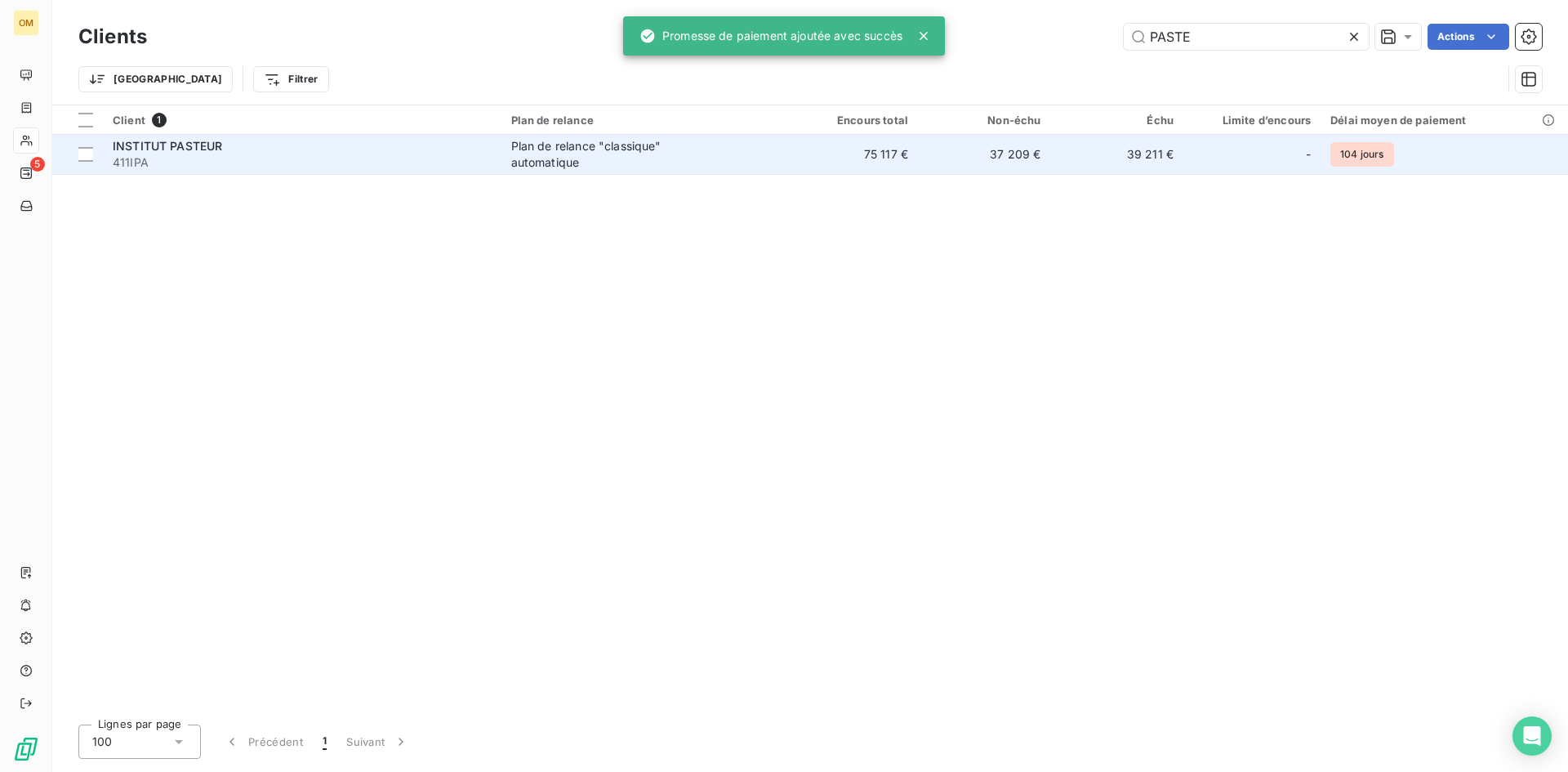
type input "PASTE"
click at [657, 147] on div "Plan de relance "classique" automatique" at bounding box center [614, 154] width 204 height 32
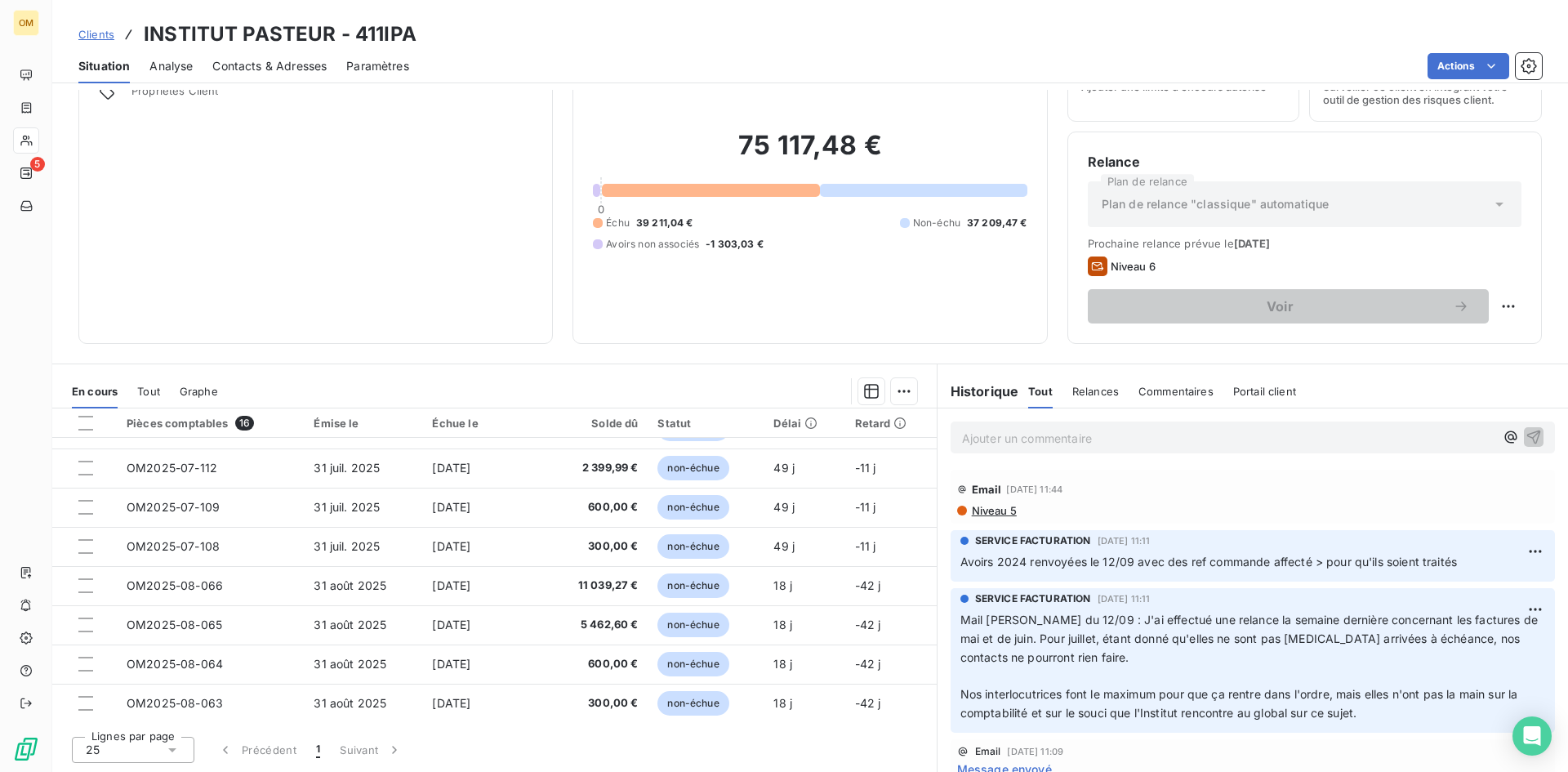
scroll to position [343, 0]
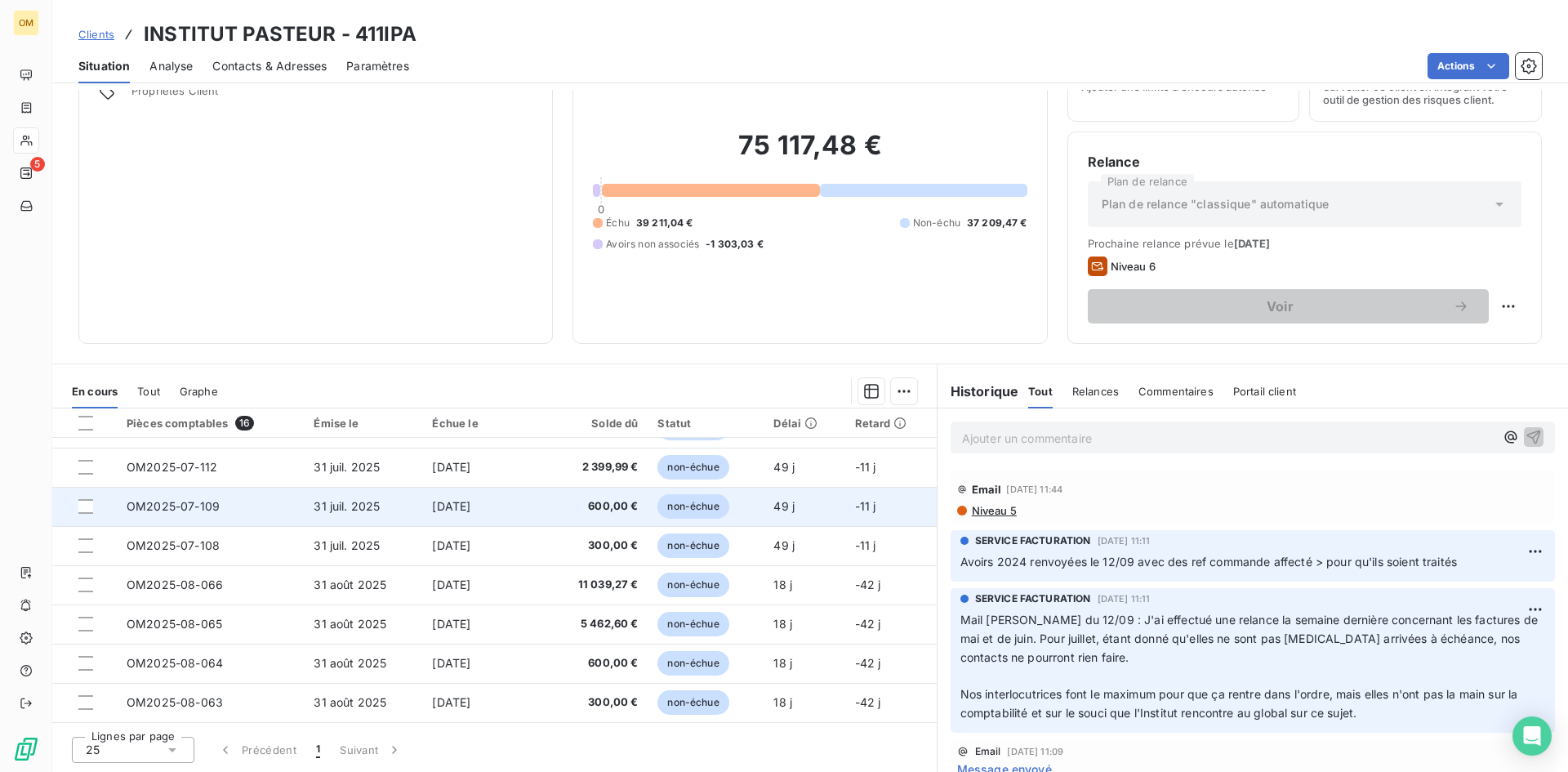
click at [532, 508] on td "[DATE]" at bounding box center [483, 507] width 120 height 39
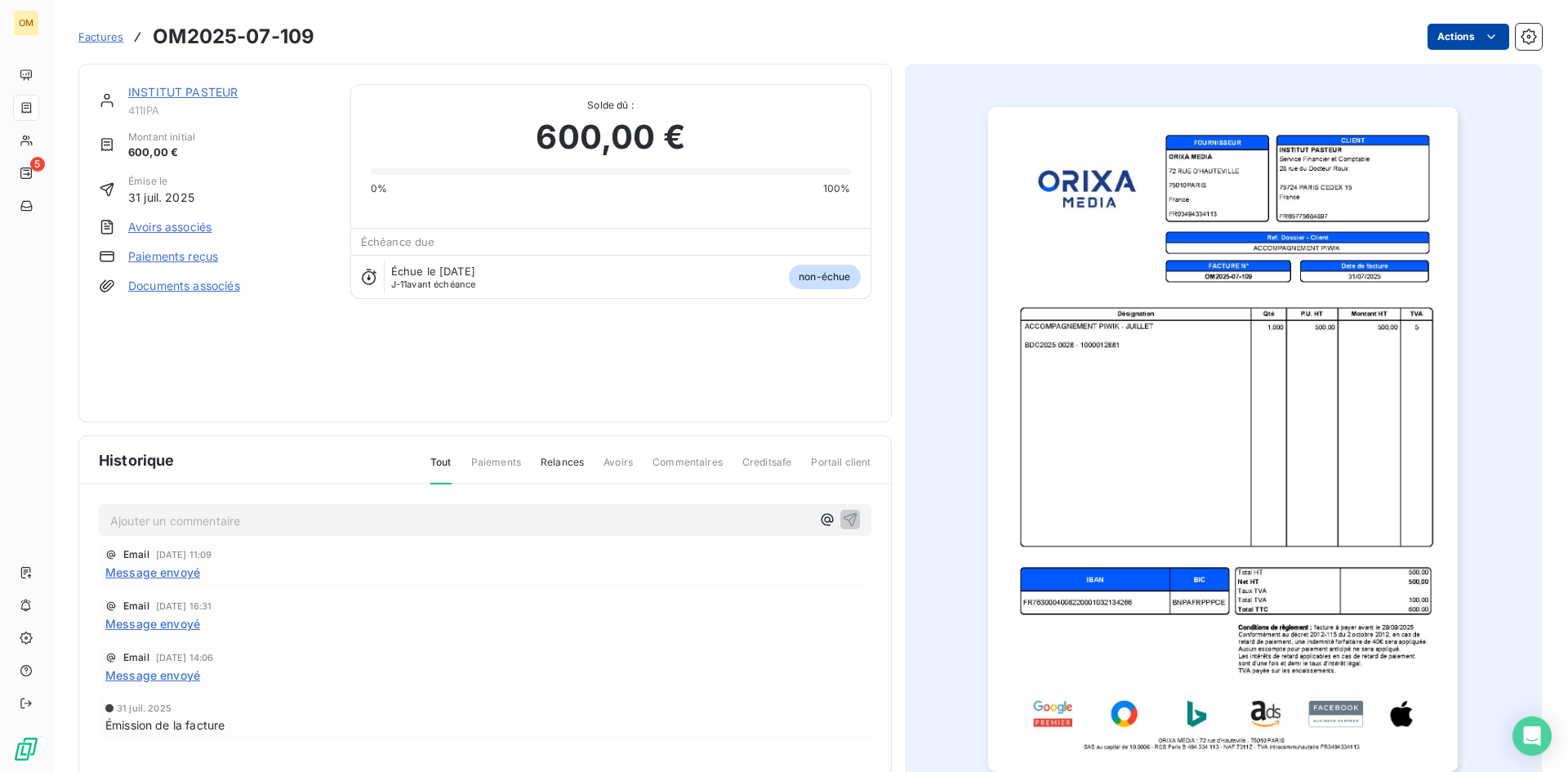
click at [1431, 42] on html "OM 5 Factures OM2025-07-109 Actions INSTITUT PASTEUR 411IPA Montant initial 600…" at bounding box center [784, 386] width 1568 height 772
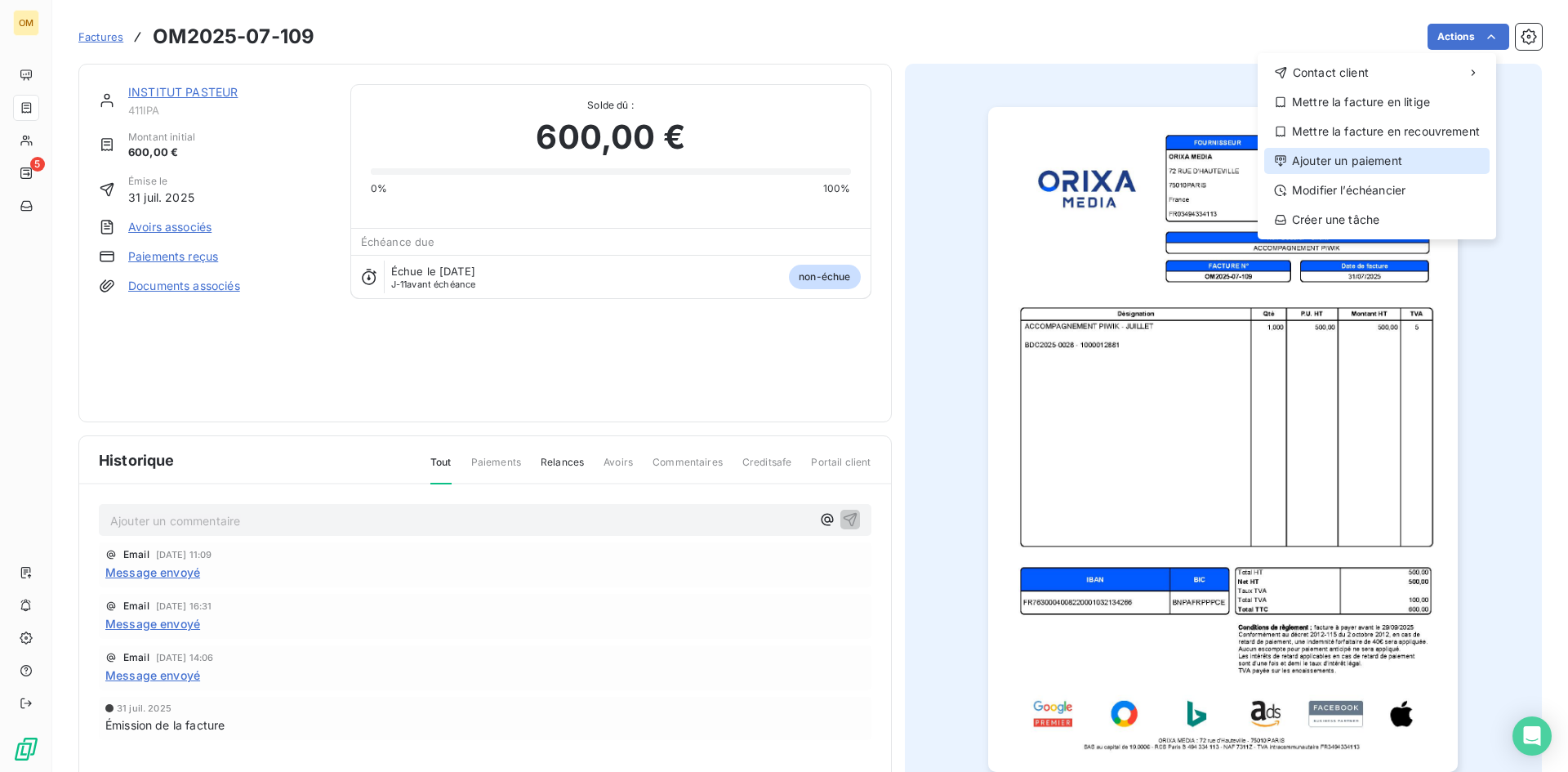
click at [1365, 154] on div "Ajouter un paiement" at bounding box center [1377, 161] width 225 height 26
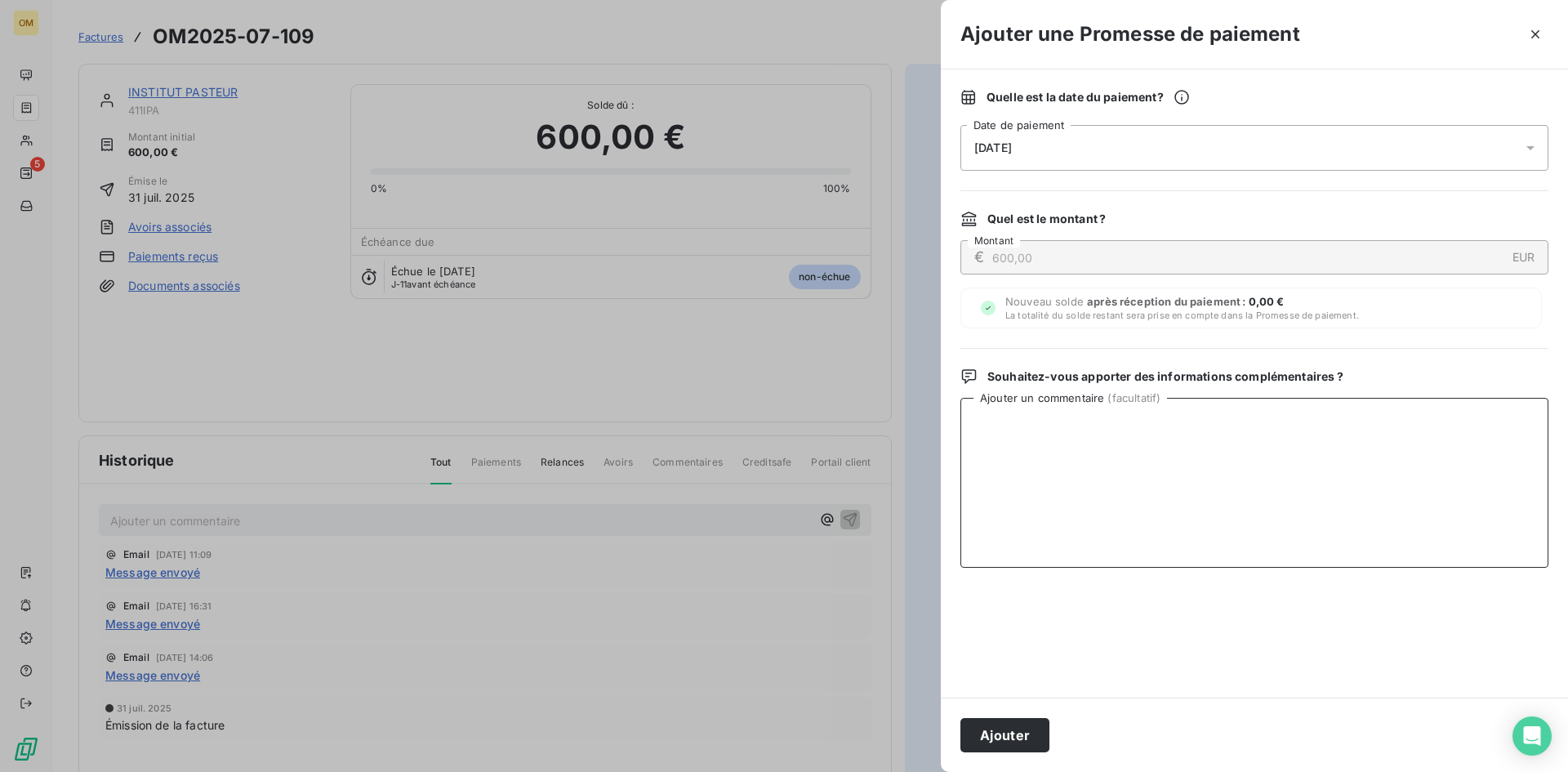
click at [1138, 443] on textarea "Ajouter un commentaire ( facultatif )" at bounding box center [1255, 483] width 588 height 170
paste textarea "VIRT BNP LE 19/09"
type textarea "VIRT BNP LE 19/09"
click at [1010, 731] on button "Ajouter" at bounding box center [1005, 734] width 89 height 34
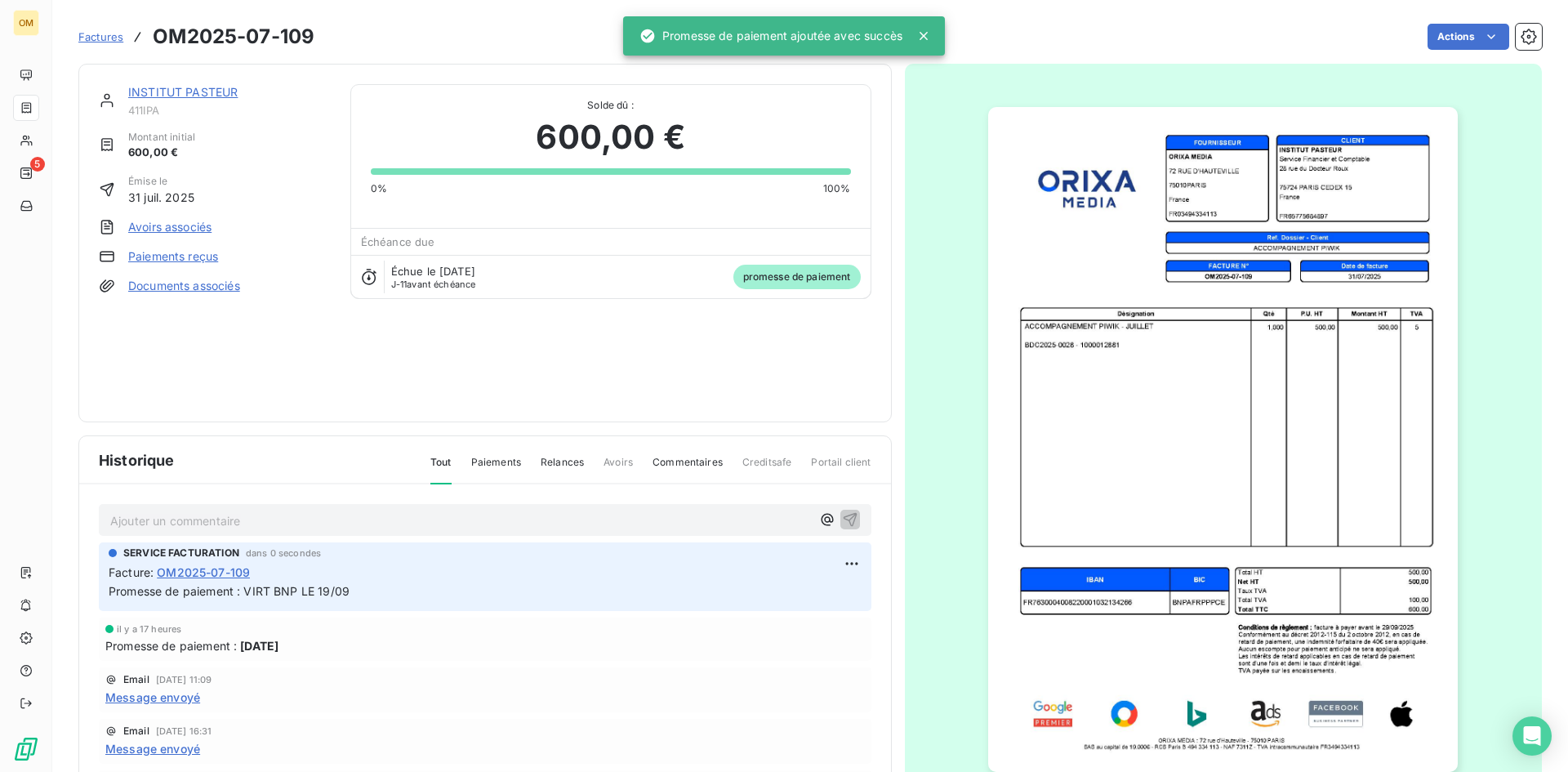
click at [227, 93] on link "INSTITUT PASTEUR" at bounding box center [182, 92] width 109 height 14
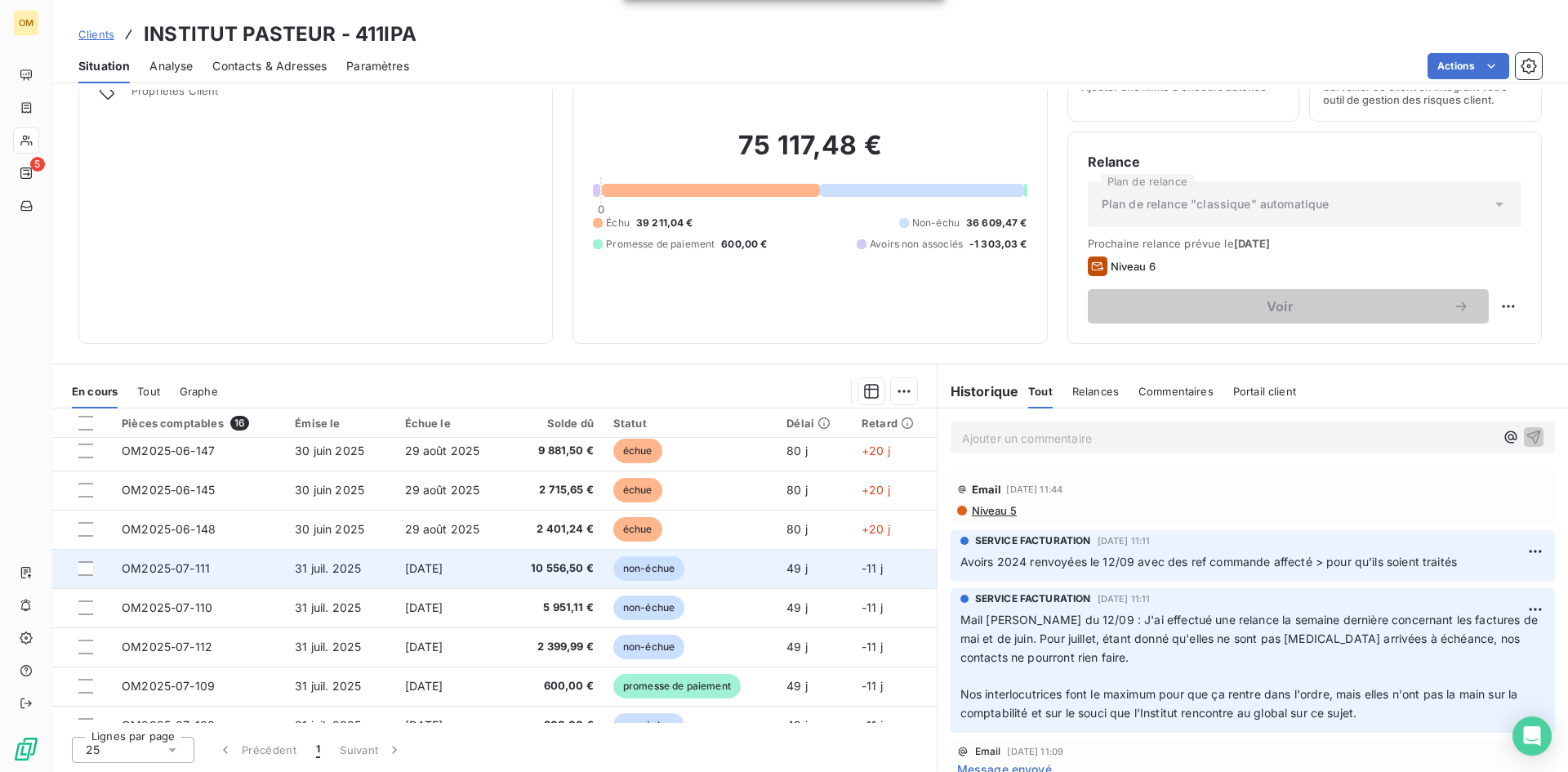
scroll to position [245, 0]
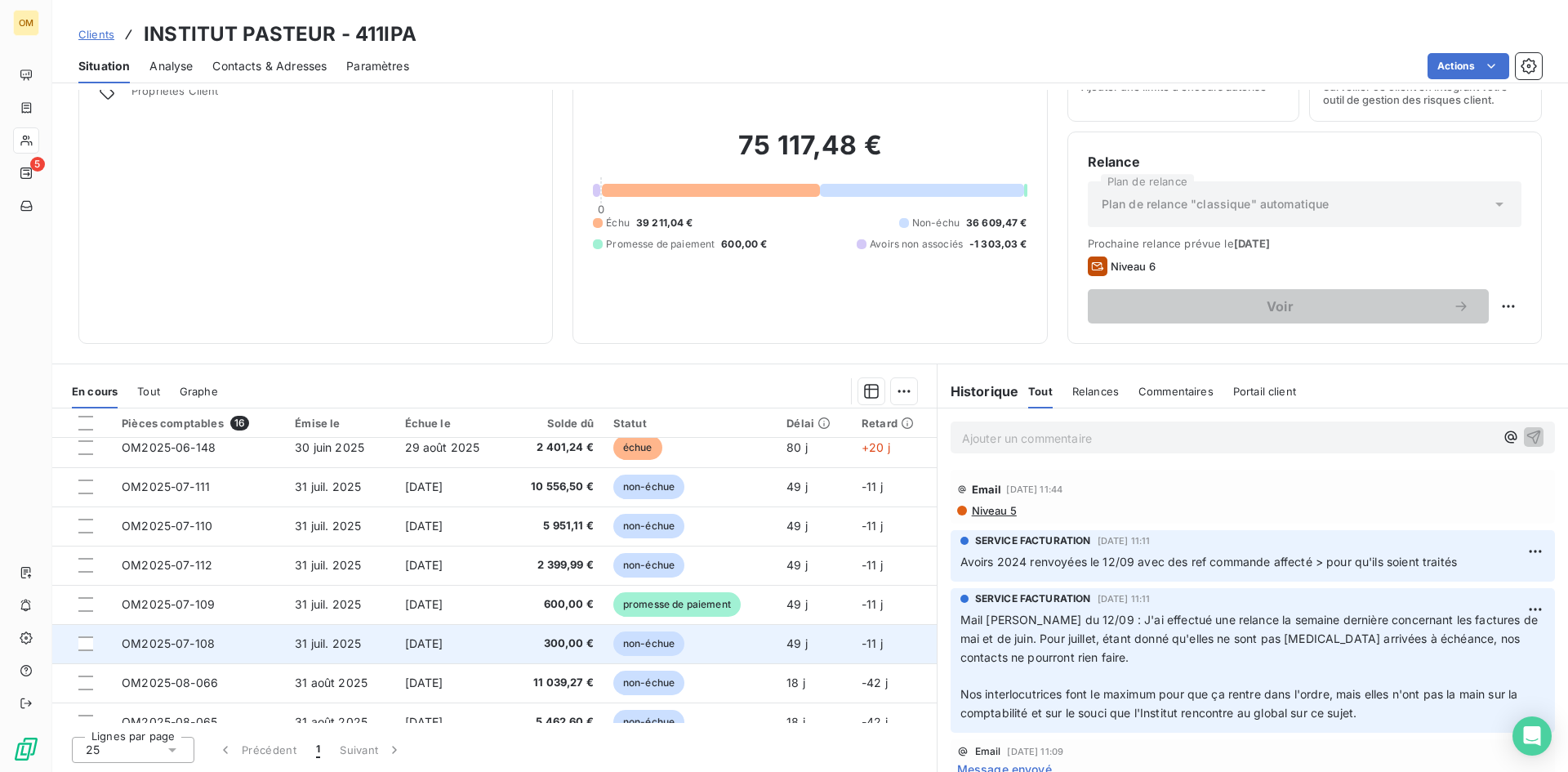
click at [743, 651] on td "non-échue" at bounding box center [690, 644] width 173 height 39
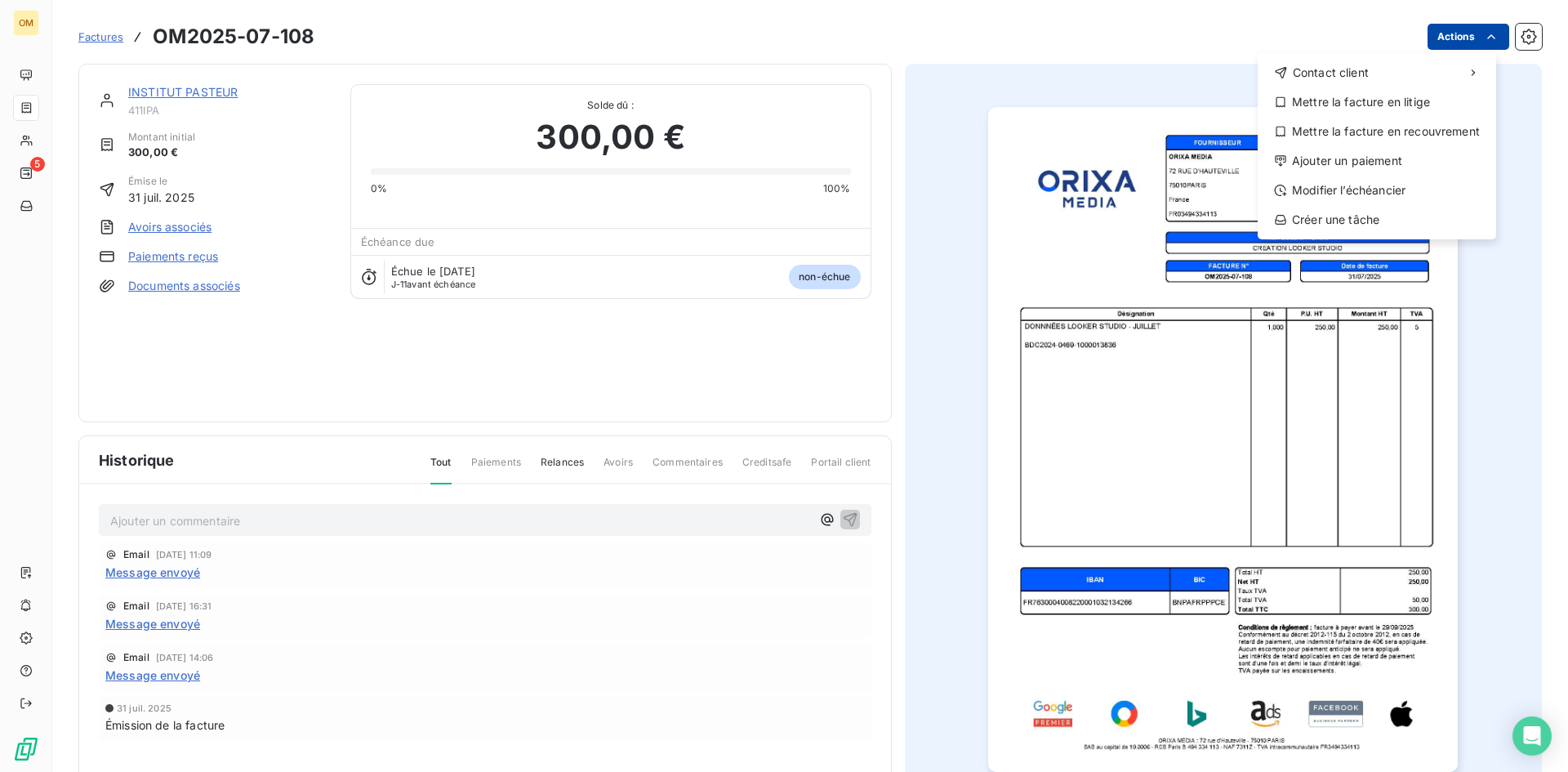
click at [1482, 46] on html "OM 5 Factures OM2025-07-108 Actions Contact client Mettre la facture en litige …" at bounding box center [784, 386] width 1568 height 772
click at [1376, 168] on div "Ajouter un paiement" at bounding box center [1377, 161] width 225 height 26
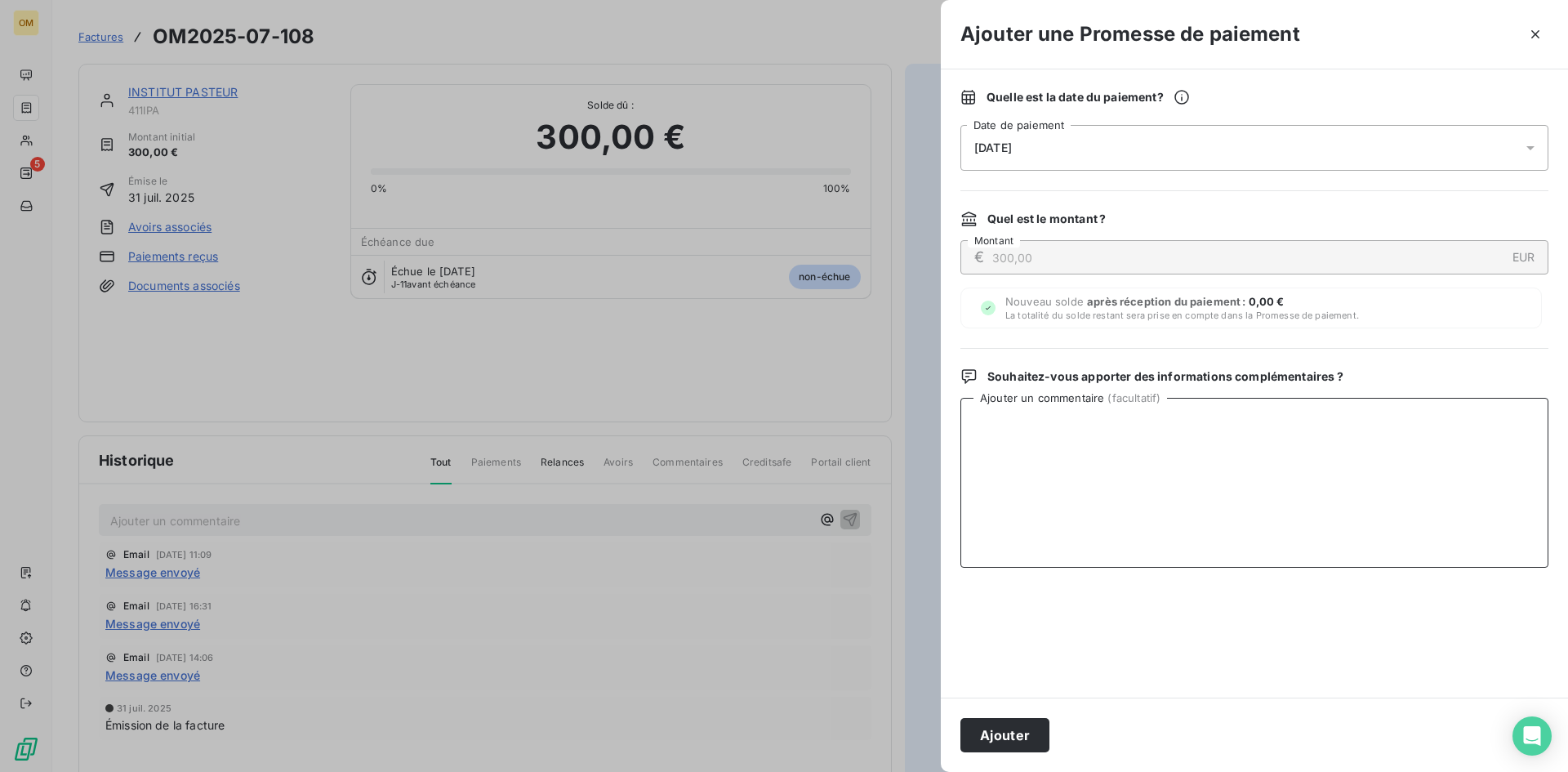
click at [1255, 426] on textarea "Ajouter un commentaire ( facultatif )" at bounding box center [1255, 483] width 588 height 170
paste textarea "VIRT BNP LE 19/09"
type textarea "VIRT BNP LE 19/09"
click at [1021, 737] on button "Ajouter" at bounding box center [1005, 734] width 89 height 34
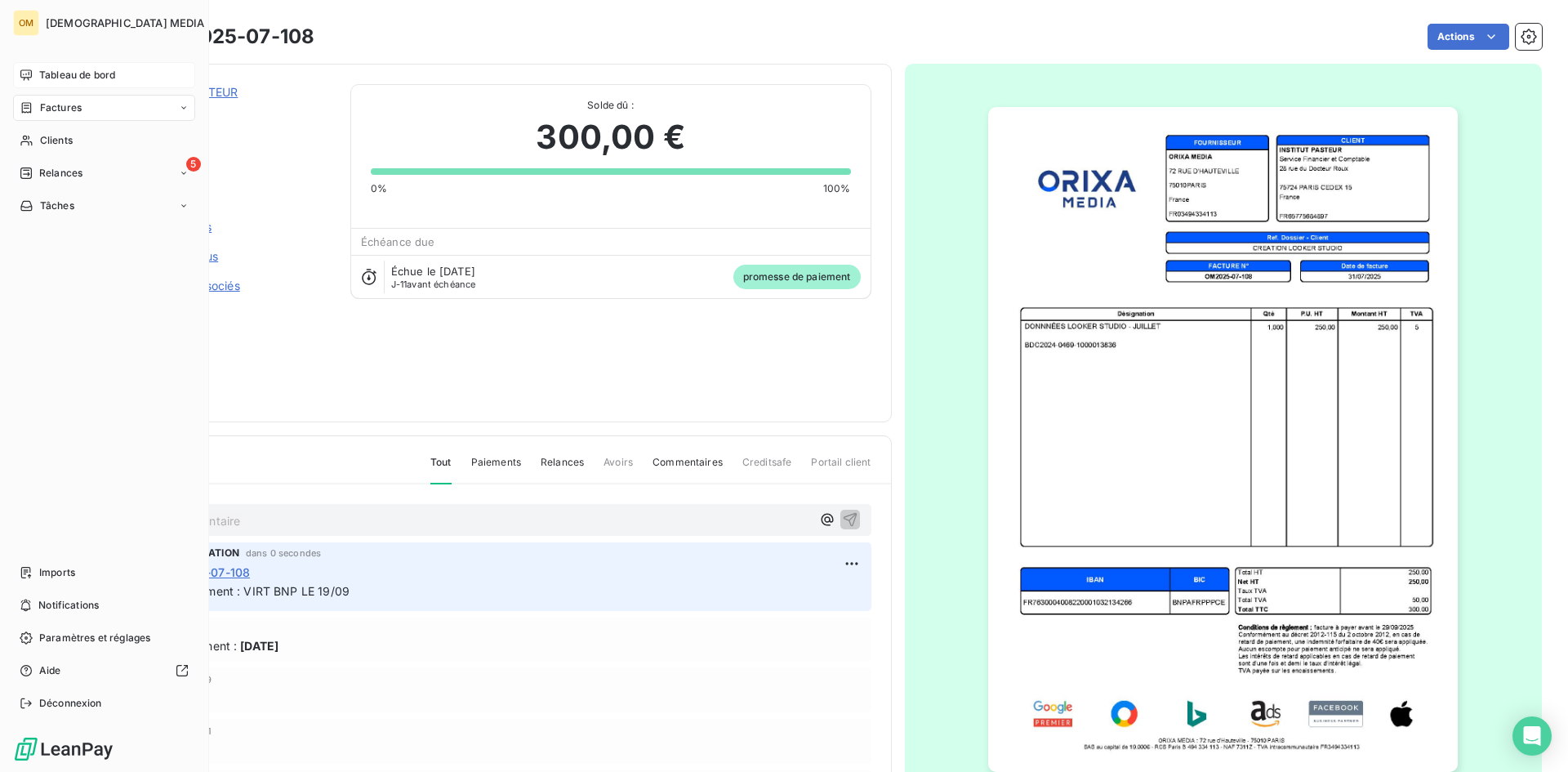
click at [42, 79] on span "Tableau de bord" at bounding box center [77, 75] width 76 height 15
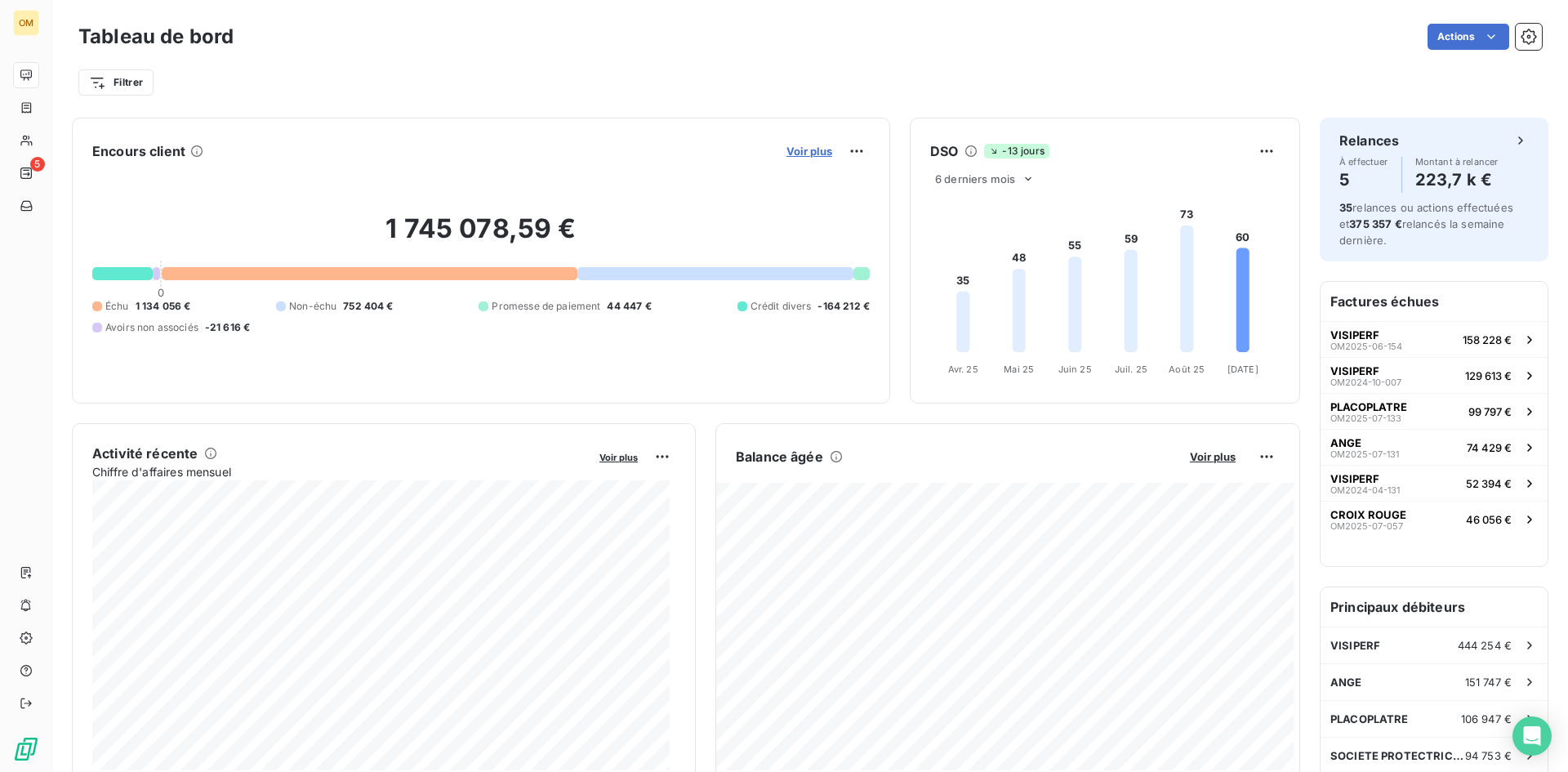
click at [810, 152] on span "Voir plus" at bounding box center [809, 151] width 45 height 13
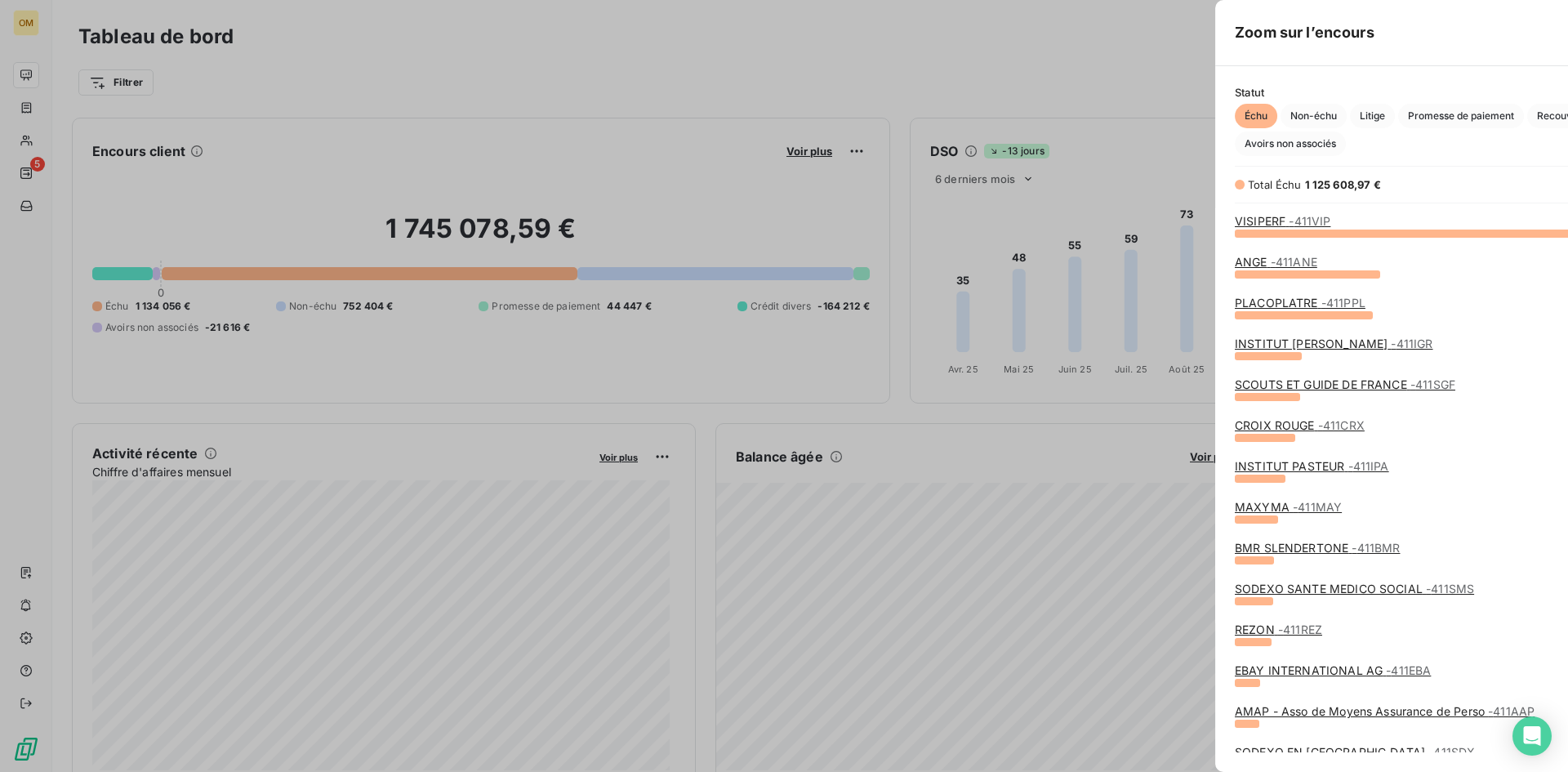
scroll to position [527, 615]
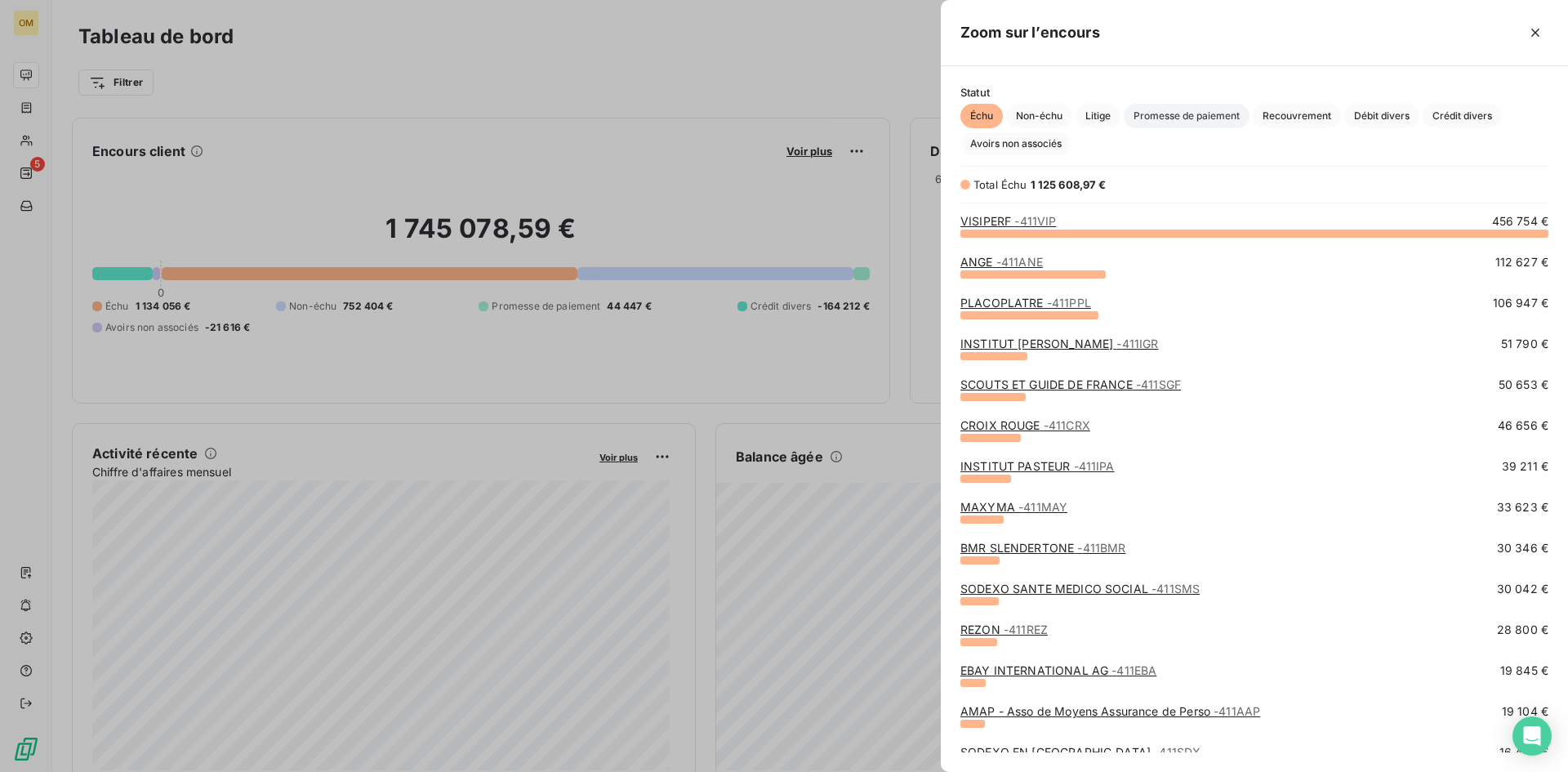
click at [1186, 121] on span "Promesse de paiement" at bounding box center [1186, 116] width 126 height 24
